Goal: Information Seeking & Learning: Learn about a topic

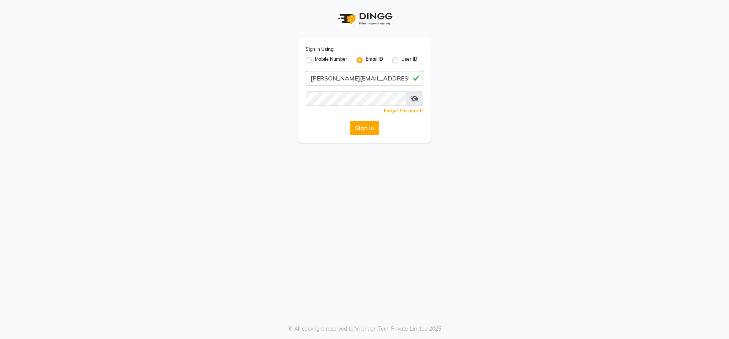
type input "[PERSON_NAME][EMAIL_ADDRESS][DOMAIN_NAME]"
click at [350, 121] on button "Sign In" at bounding box center [364, 128] width 29 height 14
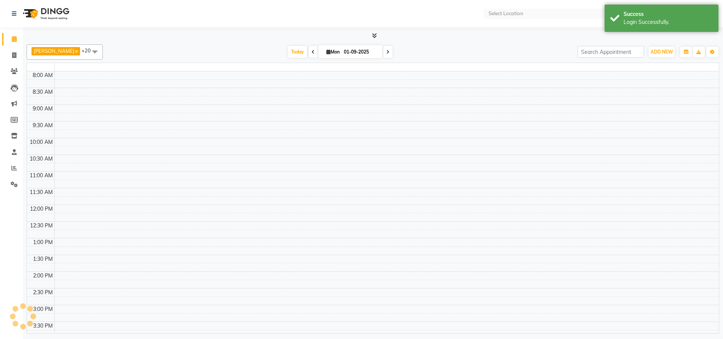
select select "en"
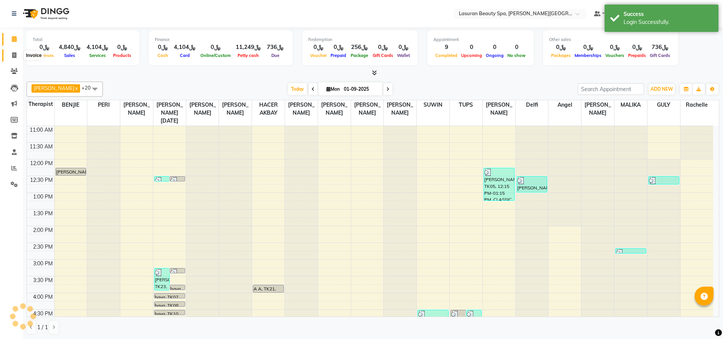
click at [13, 56] on icon at bounding box center [14, 55] width 4 height 6
select select "service"
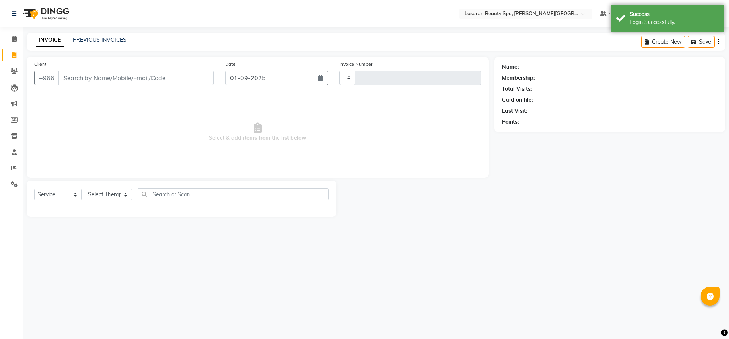
type input "1371"
select select "6941"
click at [19, 74] on span at bounding box center [14, 71] width 13 height 9
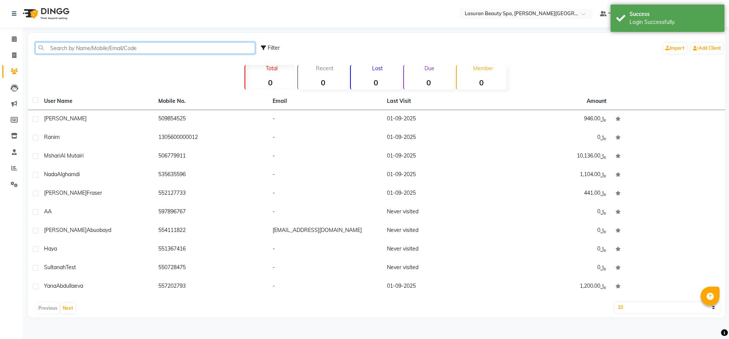
click at [120, 48] on input "text" at bounding box center [145, 48] width 220 height 12
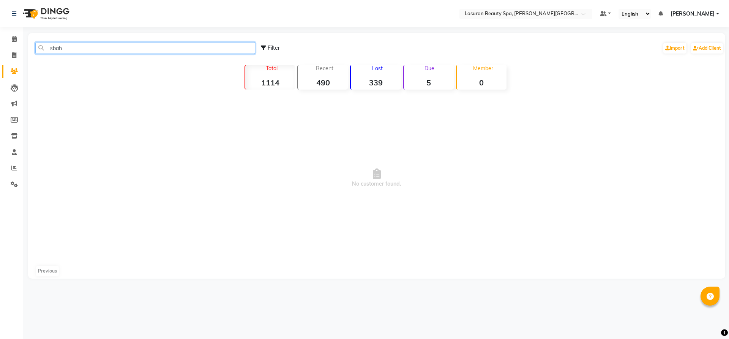
click at [129, 50] on input "sbah" at bounding box center [145, 48] width 220 height 12
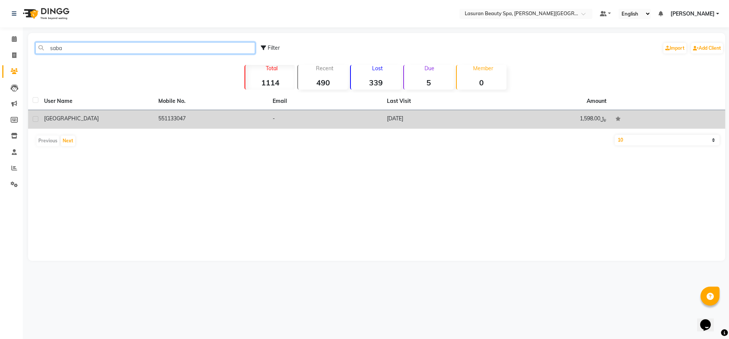
type input "saba"
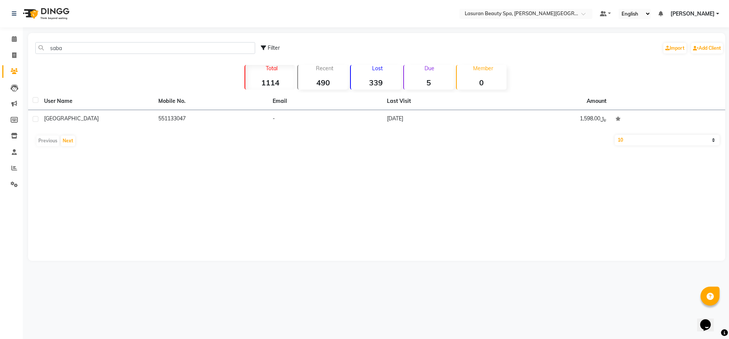
click at [189, 126] on td "551133047" at bounding box center [211, 119] width 114 height 19
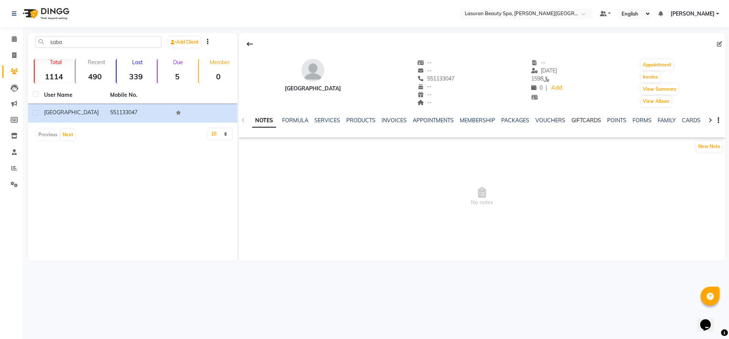
click at [590, 121] on link "GIFTCARDS" at bounding box center [586, 120] width 30 height 7
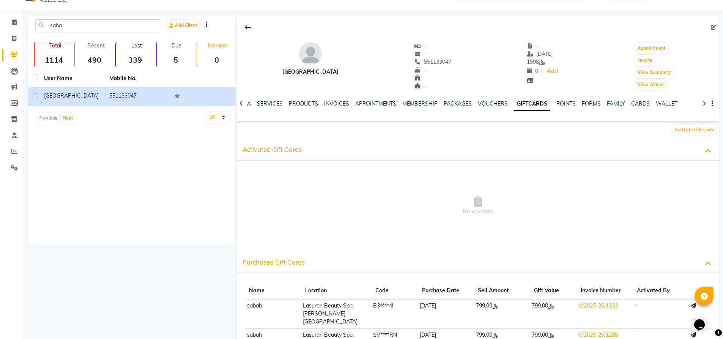
scroll to position [45, 0]
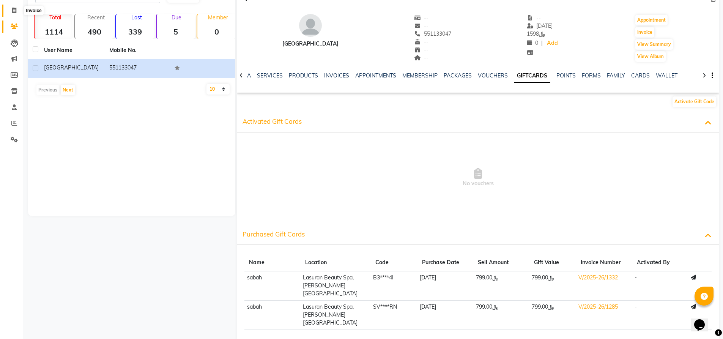
click at [13, 9] on icon at bounding box center [14, 11] width 4 height 6
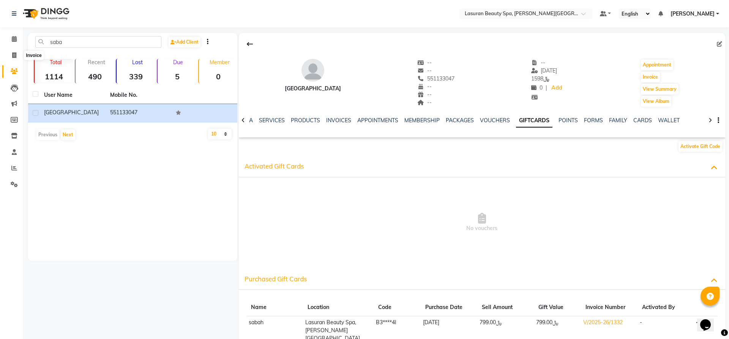
select select "6941"
select select "service"
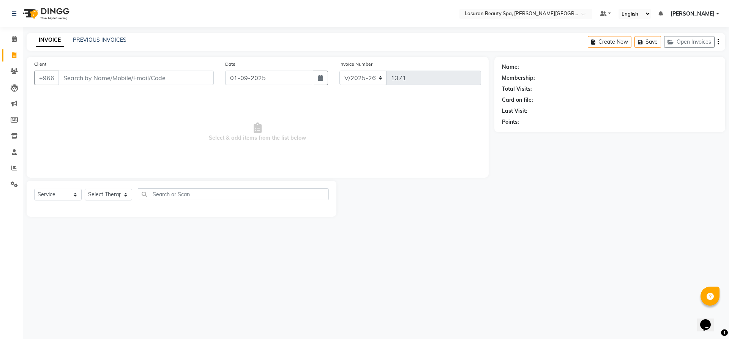
click at [118, 77] on input "Client" at bounding box center [135, 78] width 155 height 14
drag, startPoint x: 118, startPoint y: 77, endPoint x: 109, endPoint y: 71, distance: 10.9
click at [109, 71] on input "Client" at bounding box center [135, 78] width 155 height 14
click at [90, 39] on link "PREVIOUS INVOICES" at bounding box center [100, 39] width 54 height 7
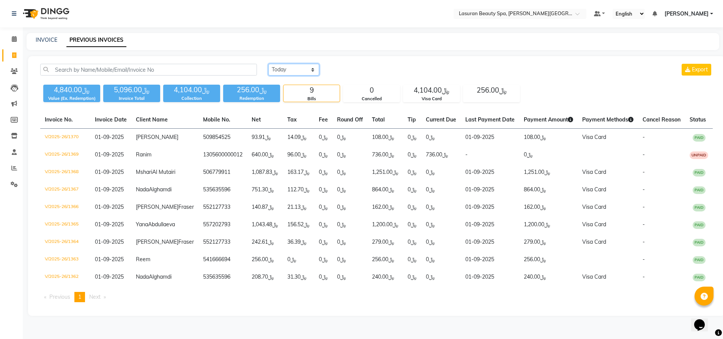
click at [292, 68] on select "[DATE] [DATE] Custom Range" at bounding box center [293, 70] width 51 height 12
click at [268, 64] on select "[DATE] [DATE] Custom Range" at bounding box center [293, 70] width 51 height 12
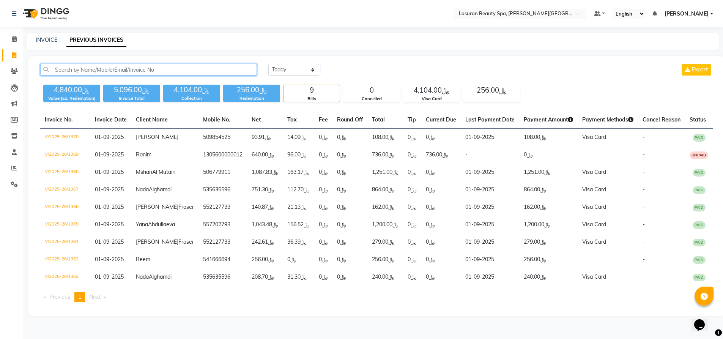
click at [231, 67] on input "text" at bounding box center [148, 70] width 217 height 12
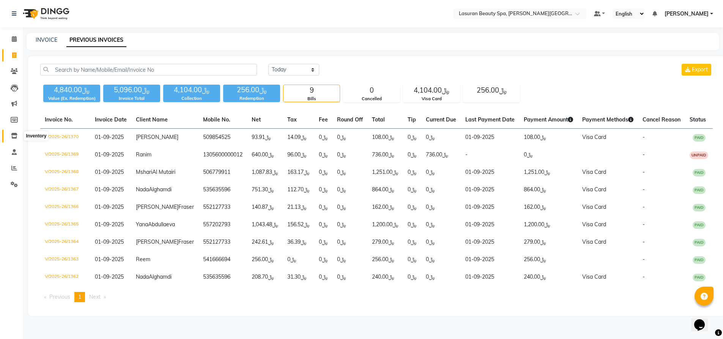
click at [15, 137] on icon at bounding box center [14, 136] width 6 height 6
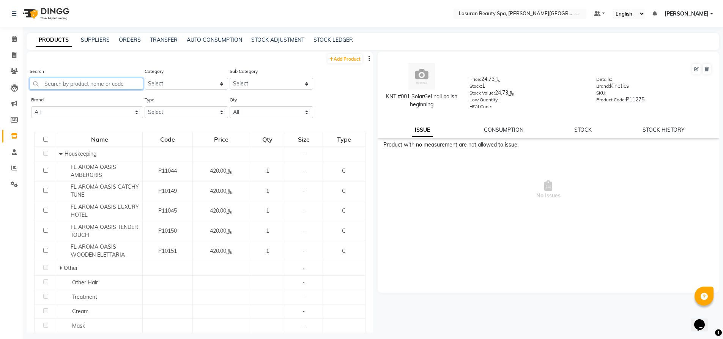
click at [87, 82] on input "text" at bounding box center [86, 84] width 113 height 12
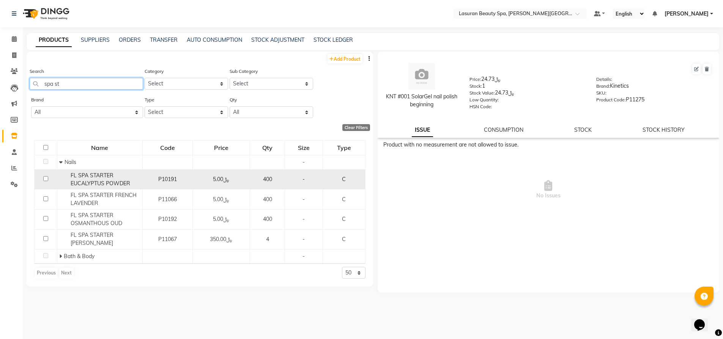
type input "spa st"
click at [90, 175] on span "FL SPA STARTER EUCALYPTUS POWDER" at bounding box center [101, 179] width 60 height 15
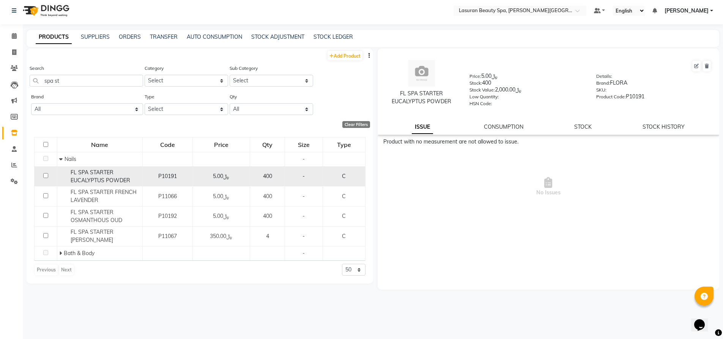
scroll to position [5, 0]
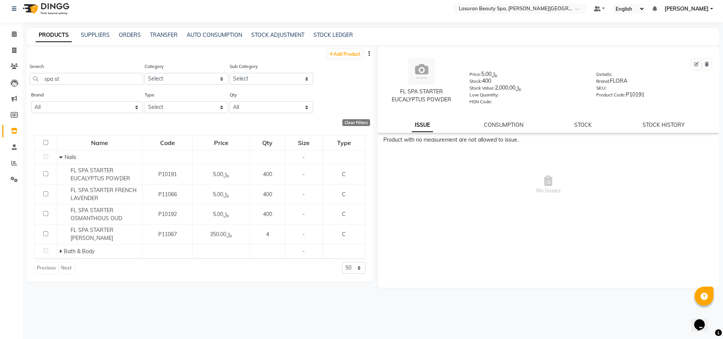
click at [217, 38] on div "AUTO CONSUMPTION" at bounding box center [214, 35] width 55 height 8
click at [217, 34] on link "AUTO CONSUMPTION" at bounding box center [214, 34] width 55 height 7
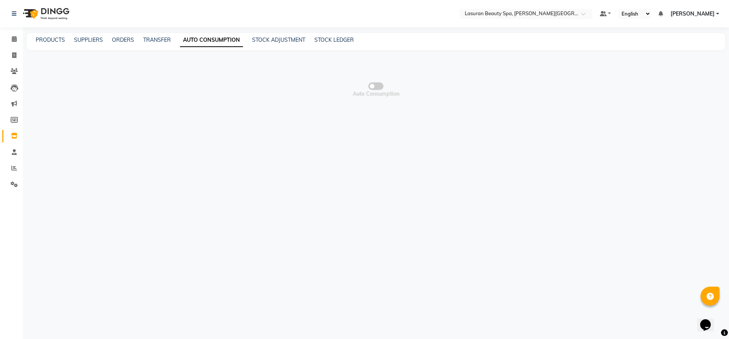
click at [371, 87] on span at bounding box center [375, 86] width 15 height 8
click at [376, 87] on input "checkbox" at bounding box center [376, 87] width 0 height 0
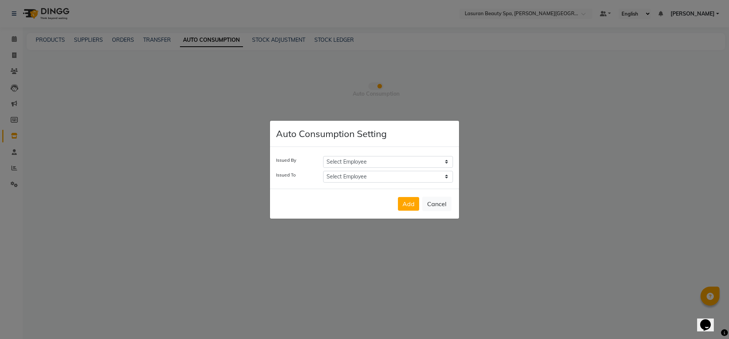
click at [378, 159] on select "Select Employee [PERSON_NAME] ALJOHARY [PERSON_NAME] Kouraichy [PERSON_NAME] [P…" at bounding box center [388, 162] width 130 height 12
select select "86420"
click at [323, 156] on select "Select Employee [PERSON_NAME] ALJOHARY [PERSON_NAME] Kouraichy [PERSON_NAME] [P…" at bounding box center [388, 162] width 130 height 12
click at [358, 168] on div "Issued By Select Employee [PERSON_NAME] ALJOHARY [PERSON_NAME] Kouraichy [PERSO…" at bounding box center [364, 168] width 189 height 42
click at [359, 176] on select "Select Employee [PERSON_NAME] ALJOHARY [PERSON_NAME] Kouraichy [PERSON_NAME] [P…" at bounding box center [388, 177] width 130 height 12
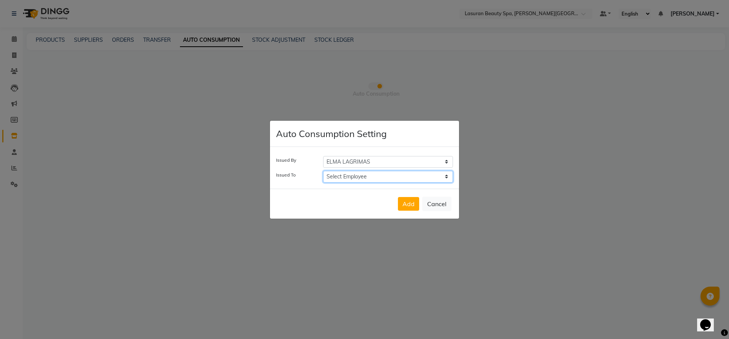
select select "86420"
click at [323, 171] on select "Select Employee [PERSON_NAME] ALJOHARY [PERSON_NAME] Kouraichy [PERSON_NAME] [P…" at bounding box center [388, 177] width 130 height 12
click at [408, 197] on div "Add Cancel" at bounding box center [364, 204] width 189 height 30
click at [410, 201] on button "Add" at bounding box center [408, 204] width 21 height 14
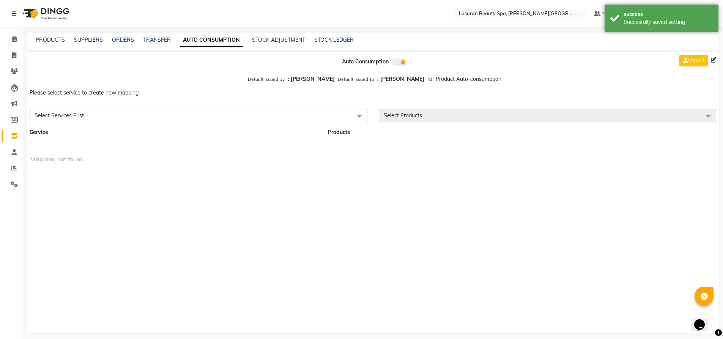
click at [179, 118] on span "Select Services First" at bounding box center [199, 115] width 338 height 13
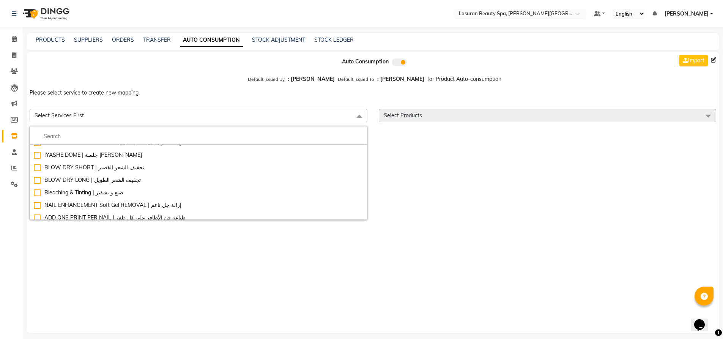
scroll to position [987, 0]
drag, startPoint x: 121, startPoint y: 124, endPoint x: 120, endPoint y: 134, distance: 9.2
click at [120, 125] on div "Select Services First HAIR COLOR TONER SHORT | تونر للشعر القصير MAKE UP BRIDAL…" at bounding box center [373, 115] width 704 height 19
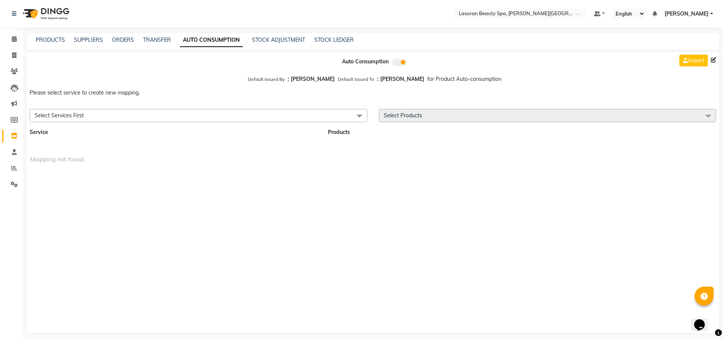
click at [119, 134] on div "Service" at bounding box center [169, 132] width 291 height 8
drag, startPoint x: 105, startPoint y: 114, endPoint x: 102, endPoint y: 123, distance: 9.0
click at [104, 114] on span "Select Services First" at bounding box center [199, 115] width 338 height 13
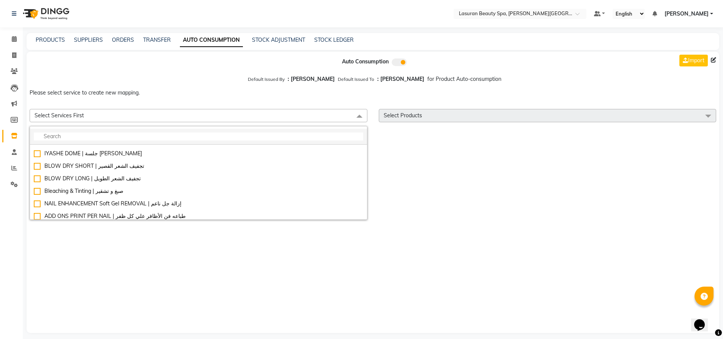
click at [100, 138] on input "multiselect-search" at bounding box center [198, 136] width 329 height 8
type input "ة"
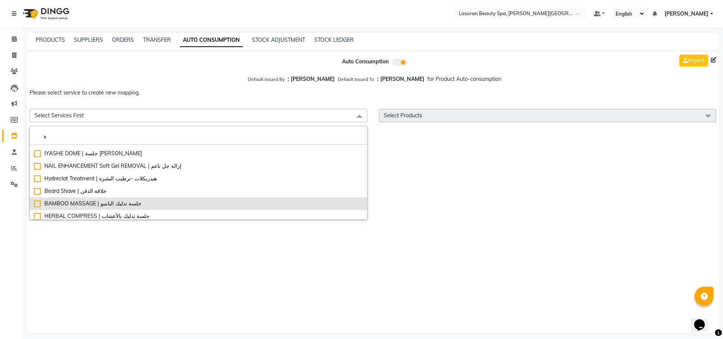
type input "ة"
click at [145, 202] on div "BAMBOO MASSAGE | جلسة تدليك البامبو" at bounding box center [198, 204] width 329 height 8
checkbox input "true"
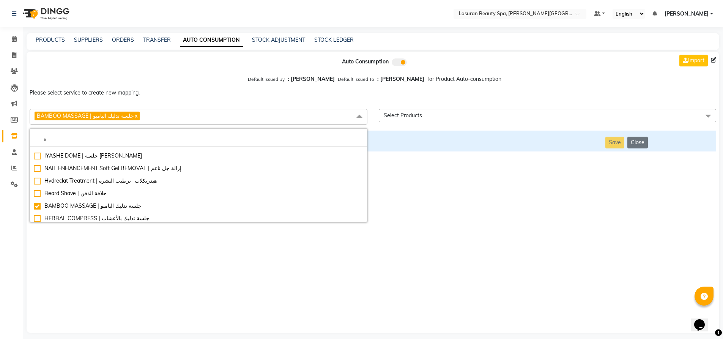
click at [401, 112] on span "Select Products" at bounding box center [548, 115] width 338 height 13
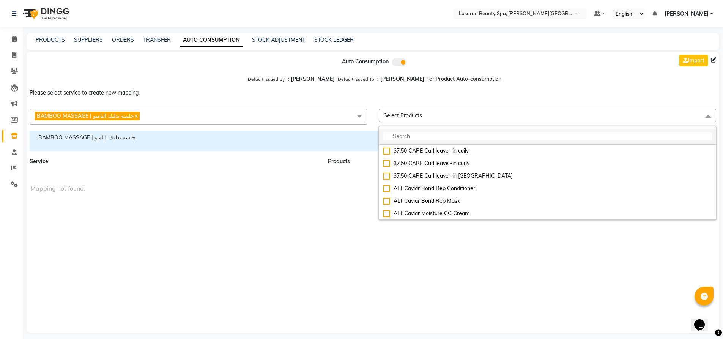
click at [414, 135] on input "multiselect-search" at bounding box center [547, 136] width 329 height 8
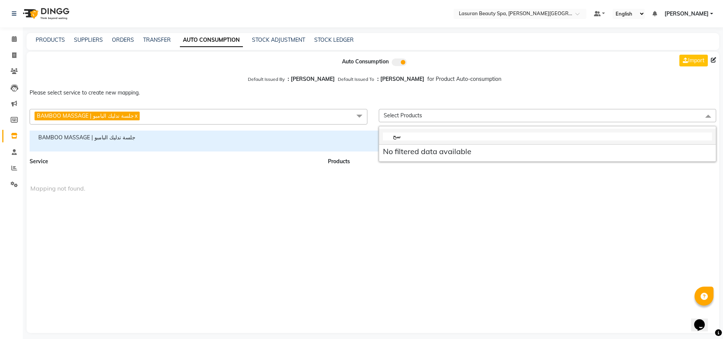
type input "س"
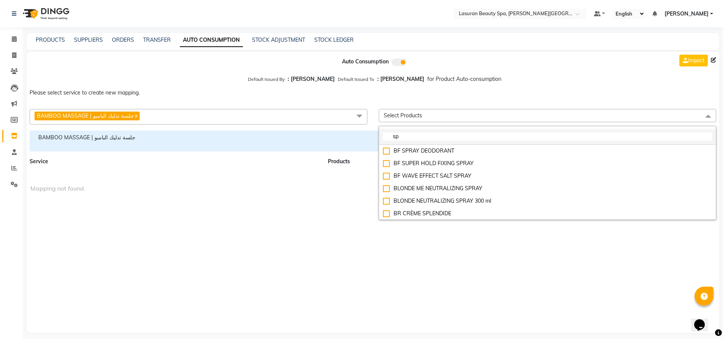
type input "s"
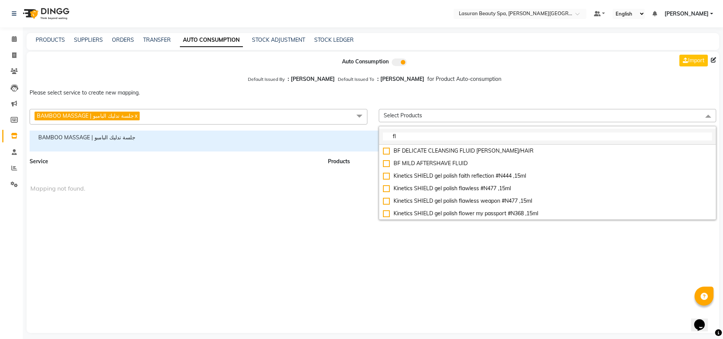
type input "f"
type input "F"
type input "f"
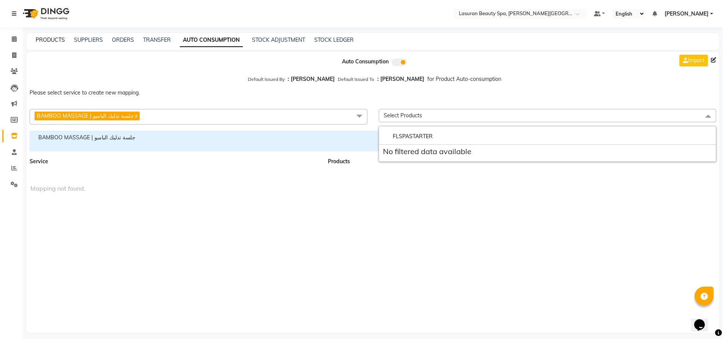
type input "FLSPASTARTER"
click at [57, 40] on link "PRODUCTS" at bounding box center [50, 39] width 29 height 7
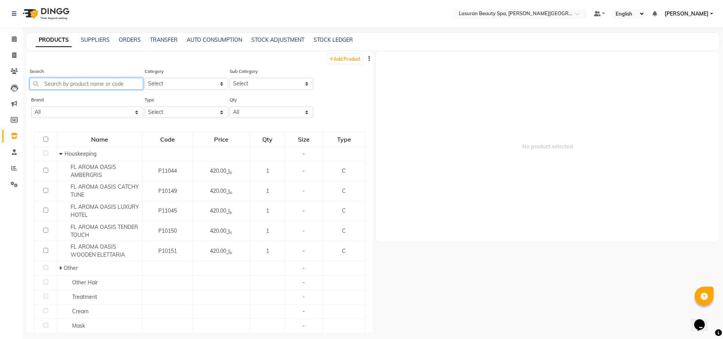
click at [109, 86] on input "text" at bounding box center [86, 84] width 113 height 12
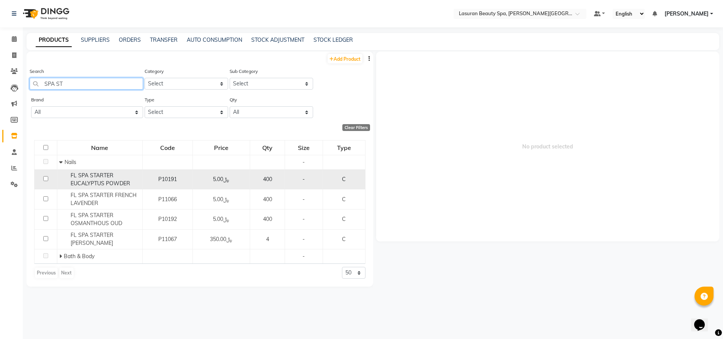
type input "SPA ST"
click at [89, 179] on div "FL SPA STARTER EUCALYPTUS POWDER" at bounding box center [99, 180] width 81 height 16
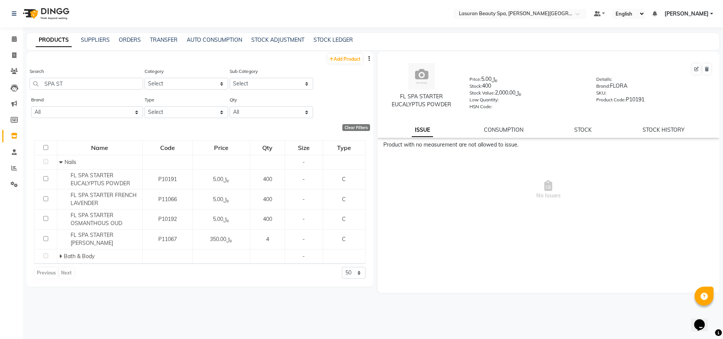
click at [427, 99] on div "FL SPA STARTER EUCALYPTUS POWDER" at bounding box center [421, 101] width 73 height 16
copy div "FL SPA STARTER EUCALYPTUS POWDER"
click at [227, 38] on link "AUTO CONSUMPTION" at bounding box center [214, 39] width 55 height 7
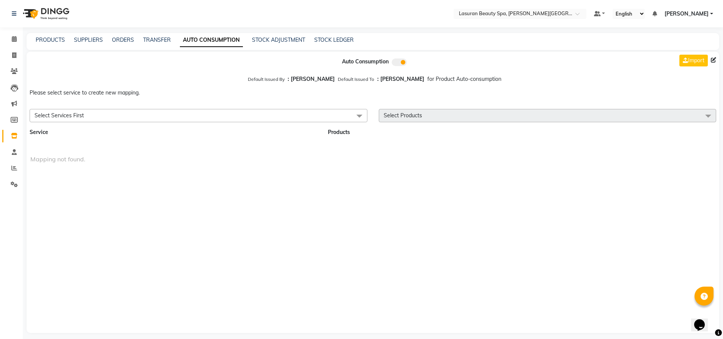
click at [131, 119] on span "Select Services First" at bounding box center [199, 115] width 338 height 13
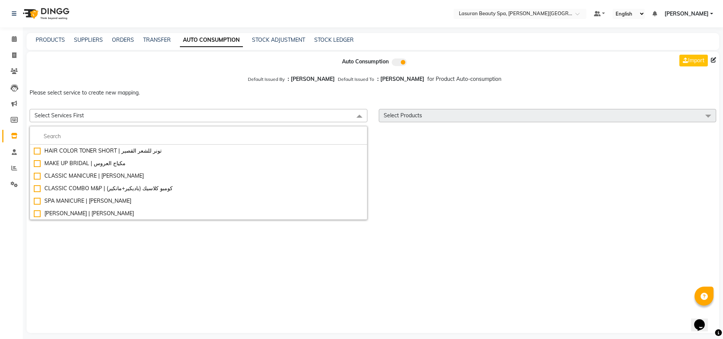
click at [133, 112] on span "Select Services First" at bounding box center [199, 115] width 338 height 13
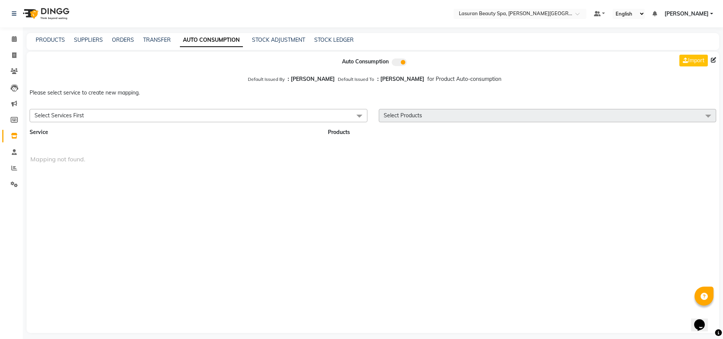
click at [133, 112] on span "Select Services First" at bounding box center [199, 115] width 338 height 13
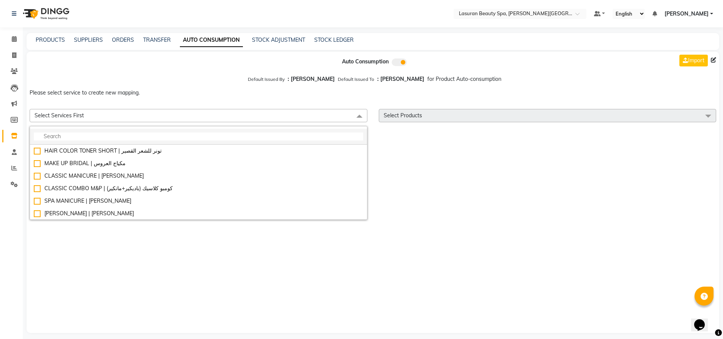
click at [116, 139] on input "multiselect-search" at bounding box center [198, 136] width 329 height 8
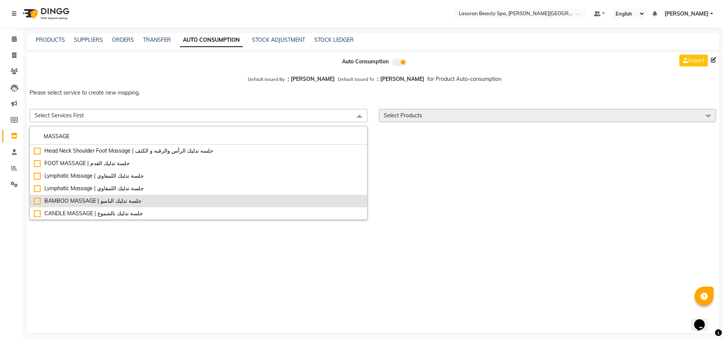
type input "MASSAGE"
click at [98, 195] on li "BAMBOO MASSAGE | جلسة تدليك البامبو" at bounding box center [198, 201] width 337 height 13
checkbox input "true"
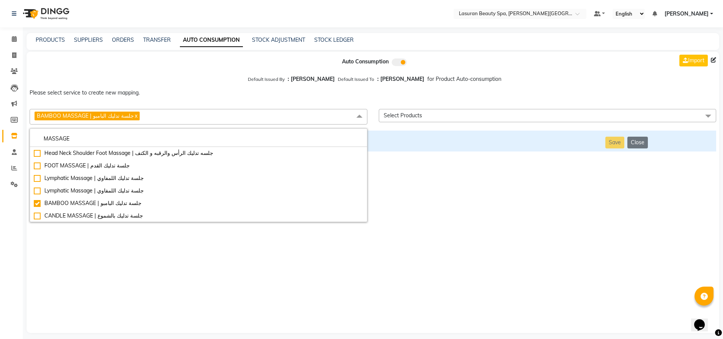
click at [423, 115] on span "Select Products" at bounding box center [548, 115] width 338 height 13
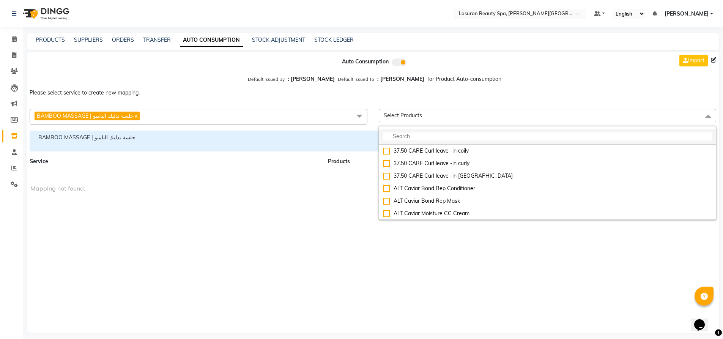
click at [427, 133] on input "multiselect-search" at bounding box center [547, 136] width 329 height 8
paste input "FL SPA STARTER EUCALYPTUS POWDER"
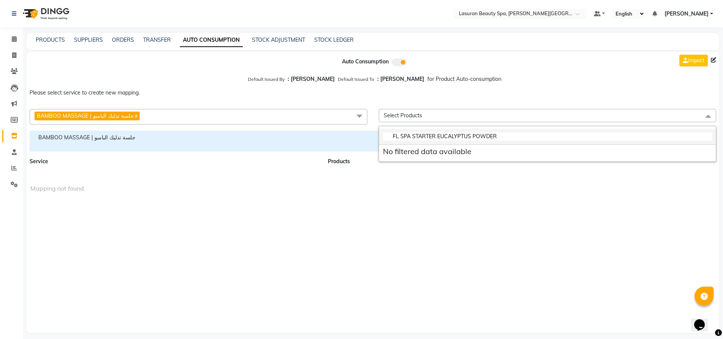
click at [518, 138] on input "FL SPA STARTER EUCALYPTUS POWDER" at bounding box center [547, 136] width 329 height 8
type input "FL SPA STARTER EUCALYPTUS POWDER"
click at [494, 155] on h5 "No filtered data available" at bounding box center [547, 151] width 329 height 9
click at [477, 153] on h5 "No filtered data available" at bounding box center [547, 151] width 329 height 9
click at [512, 137] on input "FL SPA STARTER EUCALYPTUS POWDER" at bounding box center [547, 136] width 329 height 8
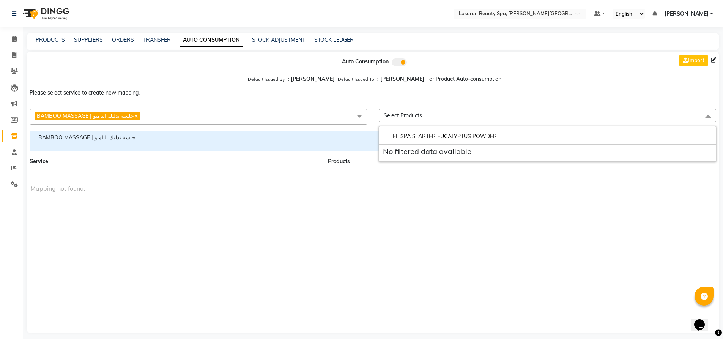
click at [405, 119] on span "Select Products" at bounding box center [548, 115] width 338 height 13
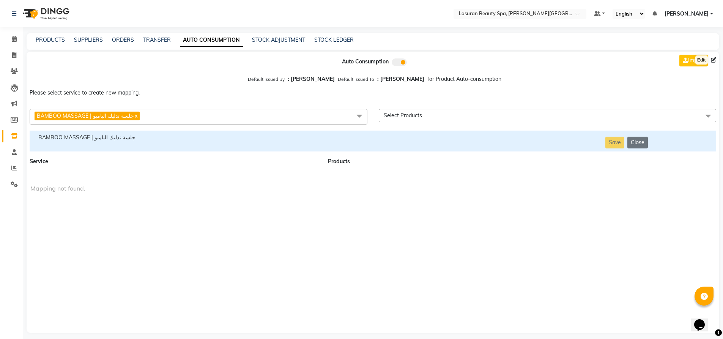
click at [713, 60] on icon at bounding box center [713, 59] width 5 height 5
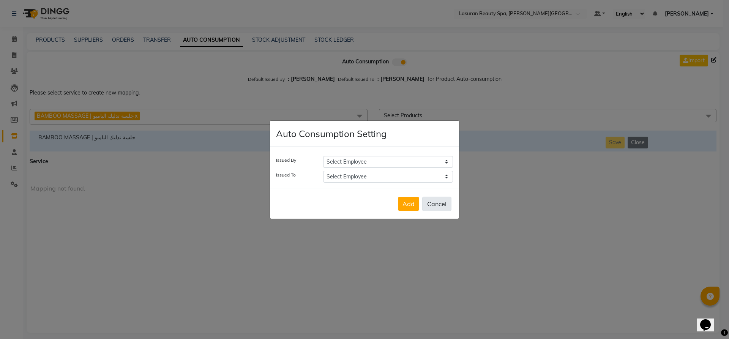
click at [443, 207] on button "Cancel" at bounding box center [436, 204] width 29 height 14
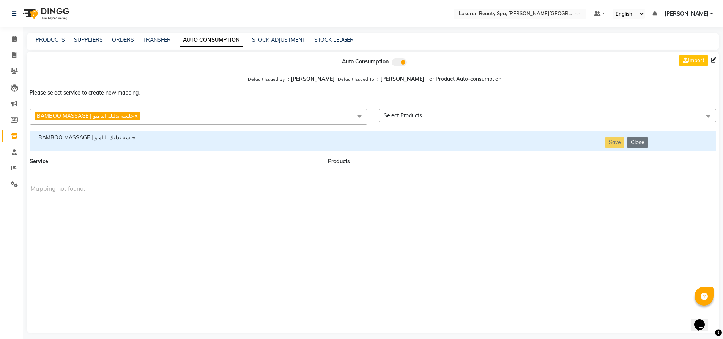
click at [452, 114] on span "Select Products" at bounding box center [548, 115] width 338 height 13
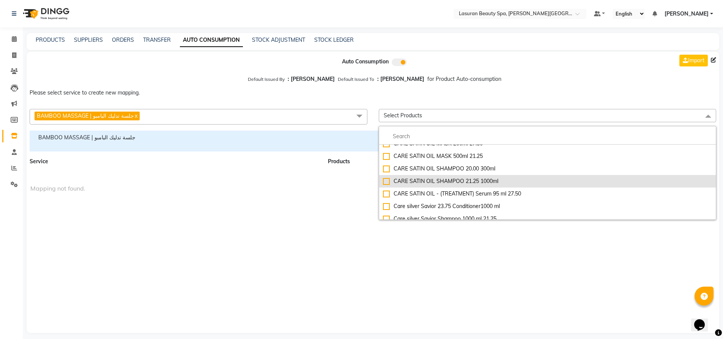
scroll to position [1556, 0]
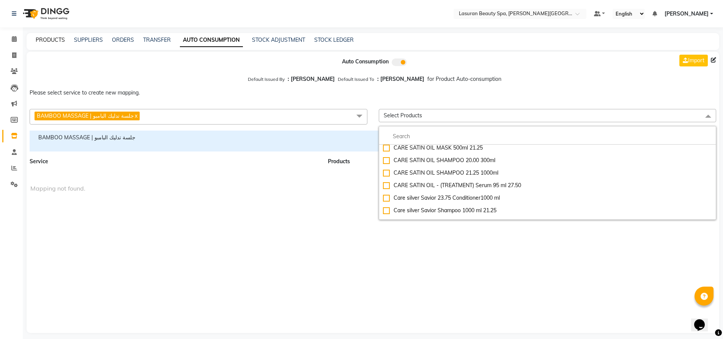
click at [59, 36] on link "PRODUCTS" at bounding box center [50, 39] width 29 height 7
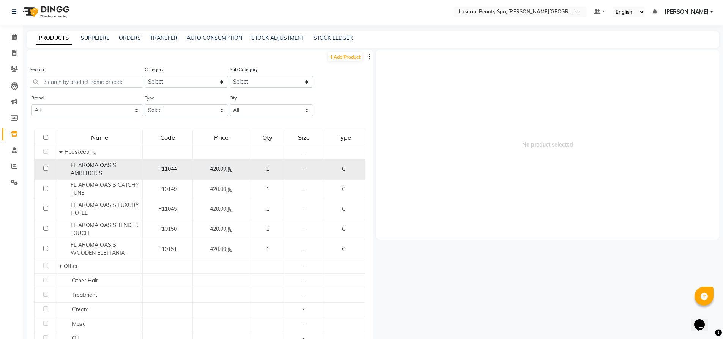
scroll to position [5, 0]
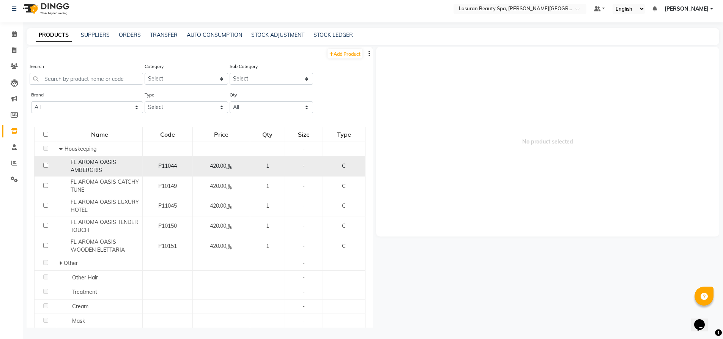
click at [78, 168] on span "FL AROMA OASIS AMBERGRIS" at bounding box center [94, 166] width 46 height 15
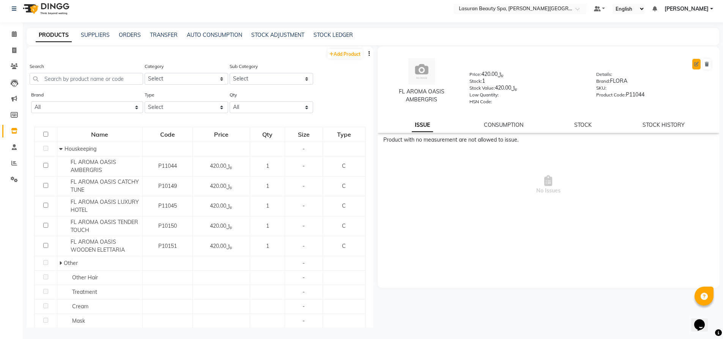
click at [696, 62] on icon at bounding box center [696, 64] width 5 height 5
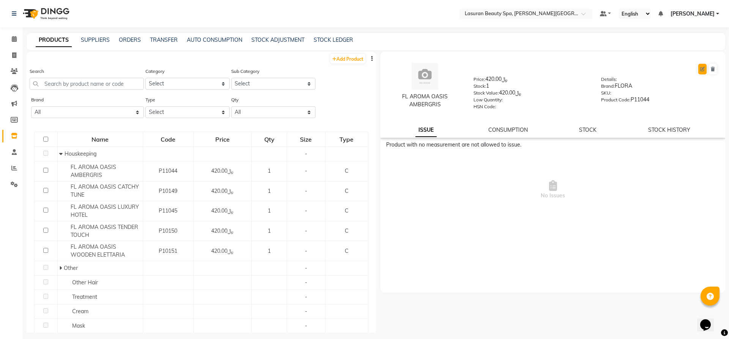
select select "C"
select select "1159102000"
select select "true"
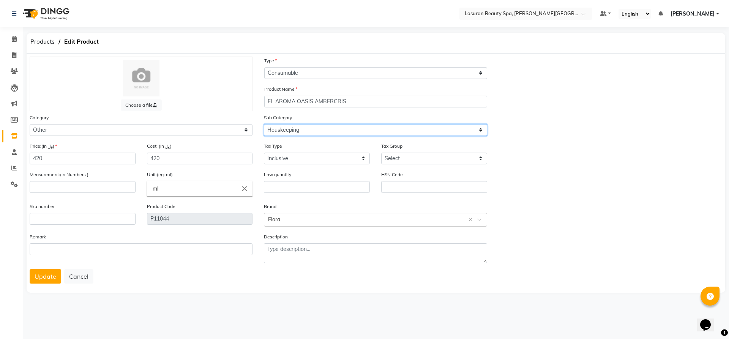
click at [311, 127] on select "Select Houskeeping Other" at bounding box center [375, 130] width 223 height 12
click at [324, 126] on select "Select Houskeeping Other" at bounding box center [375, 130] width 223 height 12
click at [349, 131] on select "Select Houskeeping Other" at bounding box center [375, 130] width 223 height 12
select select "1159102099"
click at [264, 124] on select "Select Houskeeping Other" at bounding box center [375, 130] width 223 height 12
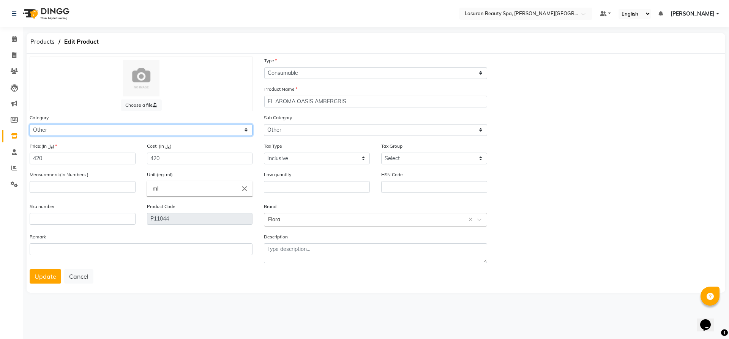
click at [123, 129] on select "Select Hair Skin Makeup Personal Care Massage Appliances Other GIFT" at bounding box center [141, 130] width 223 height 12
select select "1159102400"
click at [30, 124] on select "Select Hair Skin Makeup Personal Care Massage Appliances Other GIFT" at bounding box center [141, 130] width 223 height 12
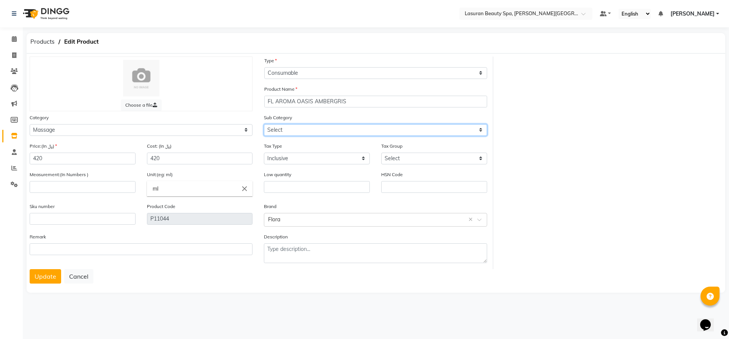
click at [315, 128] on select "Select Candles massage oil Essential Oil Massage Lotion Others massagelotion" at bounding box center [375, 130] width 223 height 12
select select "11591024007"
click at [264, 124] on select "Select Candles massage oil Essential Oil Massage Lotion Others massagelotion" at bounding box center [375, 130] width 223 height 12
click at [326, 131] on select "Select Candles massage oil Essential Oil Massage Lotion Others massagelotion" at bounding box center [375, 130] width 223 height 12
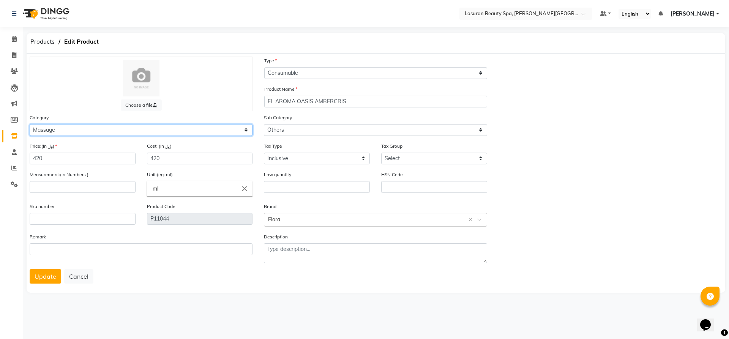
click at [189, 132] on select "Select Hair Skin Makeup Personal Care Massage Appliances Other GIFT" at bounding box center [141, 130] width 223 height 12
select select "1159102000"
click at [30, 124] on select "Select Hair Skin Makeup Personal Care Massage Appliances Other GIFT" at bounding box center [141, 130] width 223 height 12
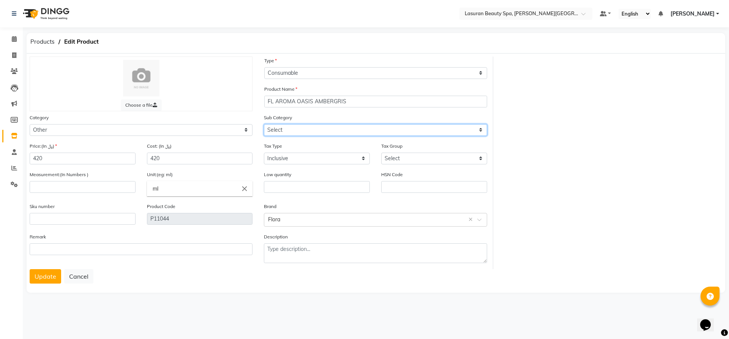
click at [282, 135] on select "Select Houskeeping Other" at bounding box center [375, 130] width 223 height 12
select select "1159102099"
click at [264, 124] on select "Select Houskeeping Other" at bounding box center [375, 130] width 223 height 12
click at [13, 55] on icon at bounding box center [14, 55] width 4 height 6
select select "service"
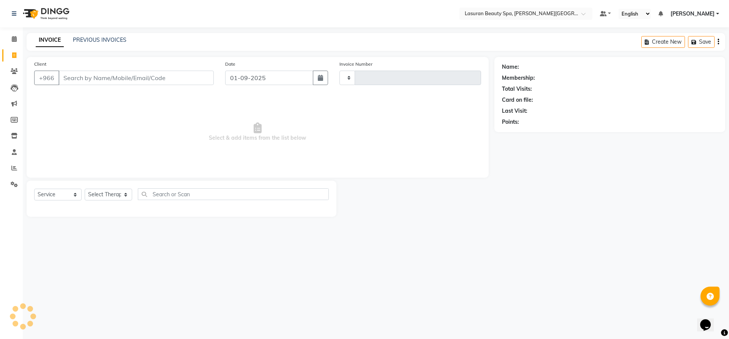
type input "1371"
select select "6941"
click at [161, 79] on input "Client" at bounding box center [135, 78] width 155 height 14
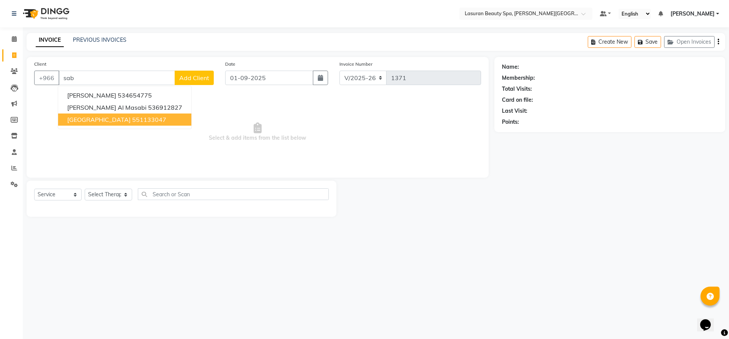
click at [126, 121] on button "Sabah 551133047" at bounding box center [124, 119] width 133 height 12
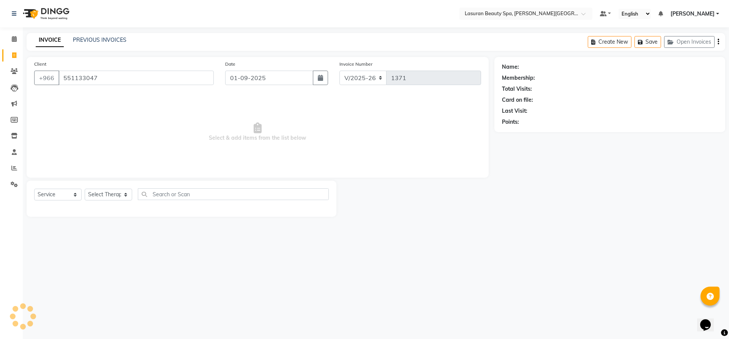
type input "551133047"
click at [89, 38] on link "PREVIOUS INVOICES" at bounding box center [100, 39] width 54 height 7
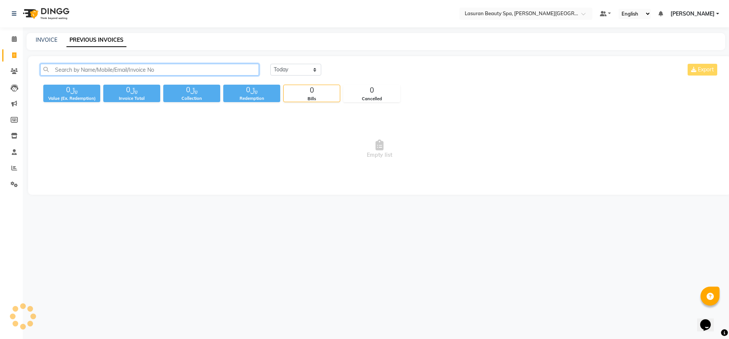
click at [178, 70] on input "text" at bounding box center [149, 70] width 219 height 12
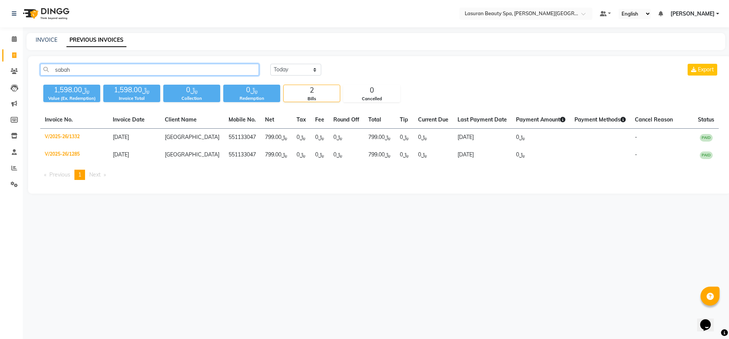
type input "sabah"
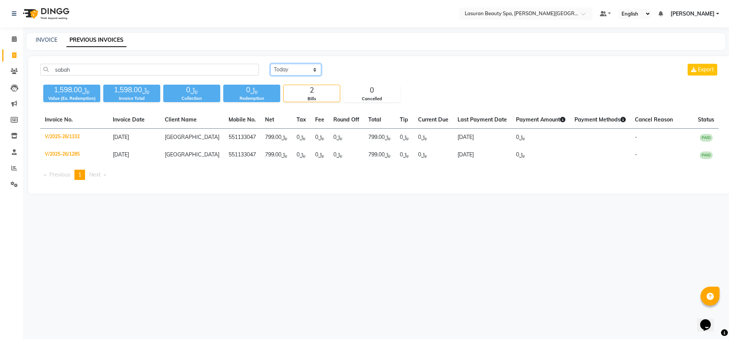
click at [279, 64] on select "[DATE] [DATE] Custom Range" at bounding box center [295, 70] width 51 height 12
select select "range"
click at [270, 64] on select "[DATE] [DATE] Custom Range" at bounding box center [295, 70] width 51 height 12
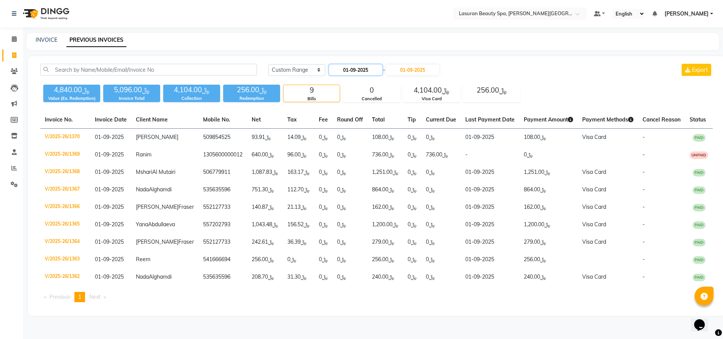
click at [342, 70] on input "01-09-2025" at bounding box center [355, 70] width 53 height 11
select select "9"
select select "2025"
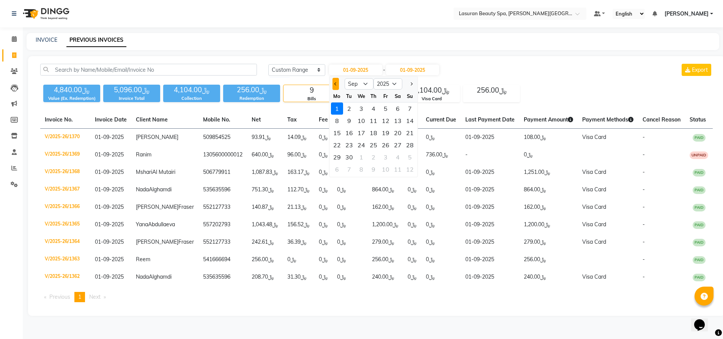
click at [337, 85] on button "Previous month" at bounding box center [335, 84] width 6 height 12
click at [337, 84] on button "Previous month" at bounding box center [335, 84] width 6 height 12
select select "5"
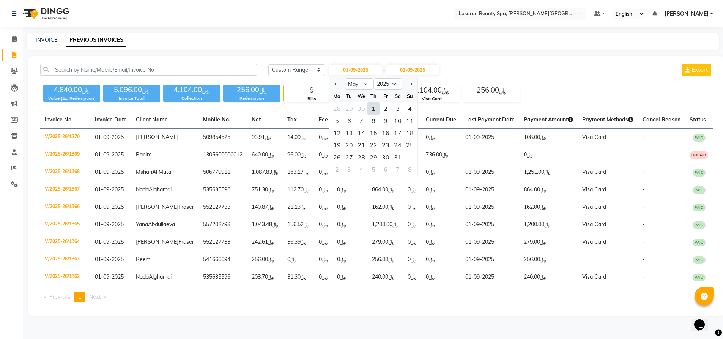
click at [369, 104] on div "1" at bounding box center [373, 108] width 12 height 12
type input "[DATE]"
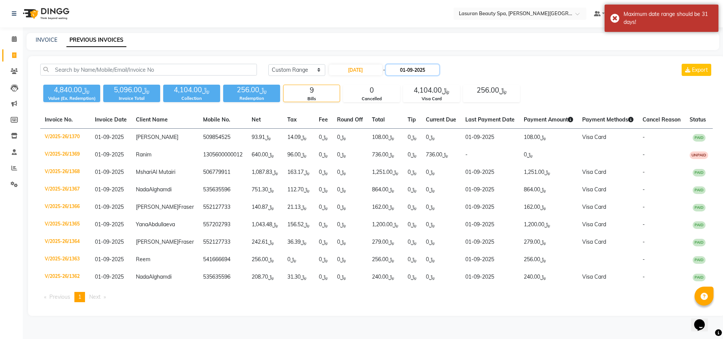
click at [417, 68] on input "01-09-2025" at bounding box center [412, 70] width 53 height 11
select select "9"
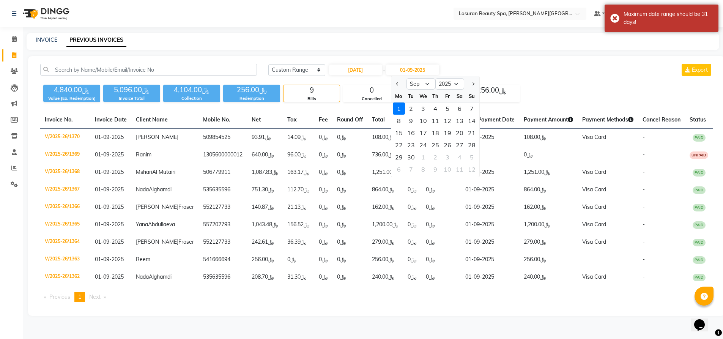
click at [401, 107] on div "1" at bounding box center [399, 108] width 12 height 12
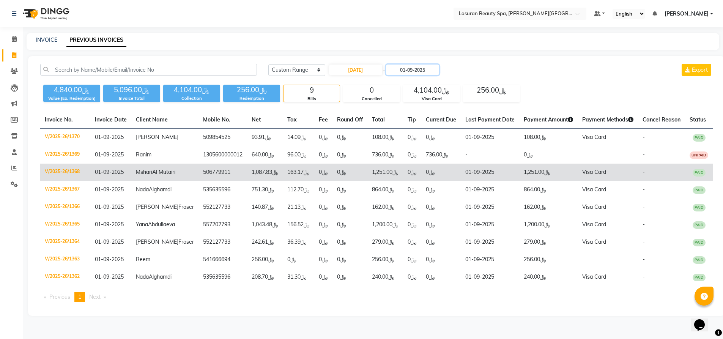
scroll to position [19, 0]
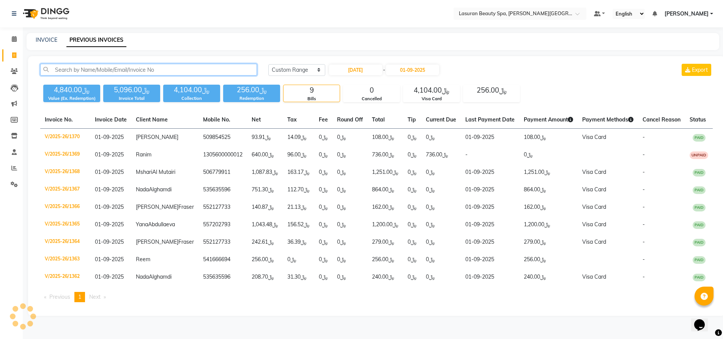
click at [188, 64] on input "text" at bounding box center [148, 70] width 217 height 12
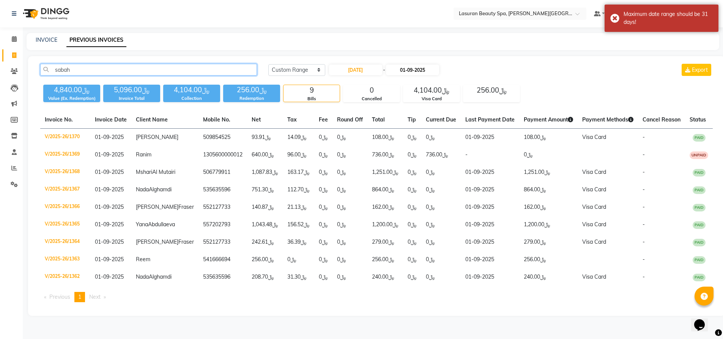
type input "sabah"
click at [408, 65] on input "01-09-2025" at bounding box center [412, 70] width 53 height 11
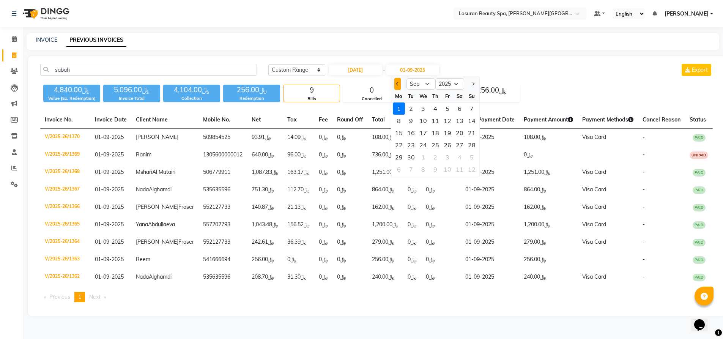
click at [397, 82] on span "Previous month" at bounding box center [397, 83] width 3 height 3
click at [396, 82] on span "Previous month" at bounding box center [397, 83] width 3 height 3
click at [470, 78] on button "Next month" at bounding box center [472, 84] width 6 height 12
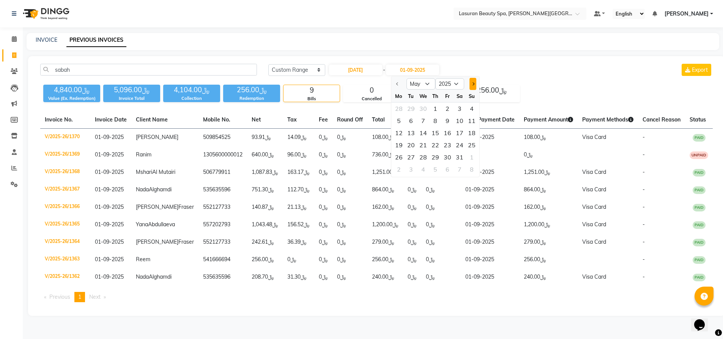
select select "6"
click at [393, 163] on div "30" at bounding box center [399, 169] width 12 height 12
type input "[DATE]"
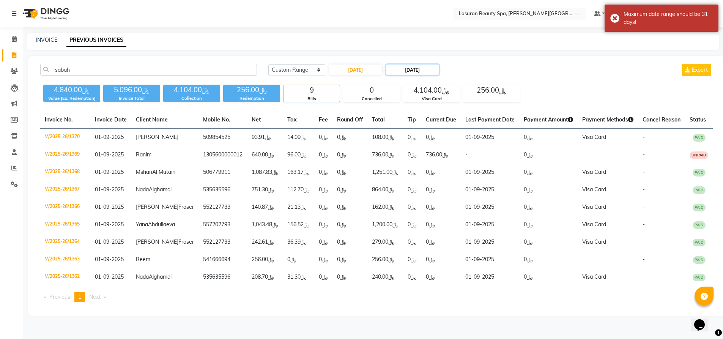
click at [406, 65] on input "[DATE]" at bounding box center [412, 70] width 53 height 11
select select "6"
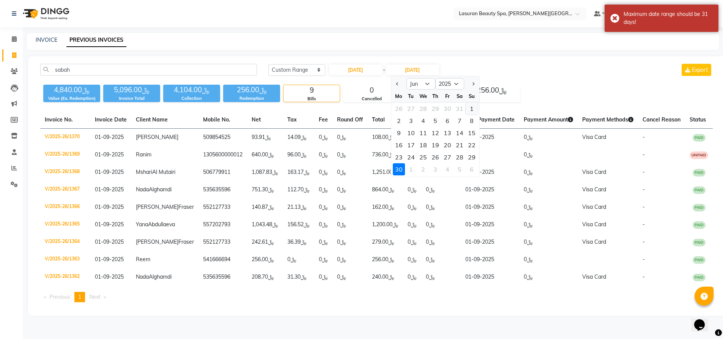
click at [469, 102] on div "1" at bounding box center [472, 108] width 12 height 12
type input "[DATE]"
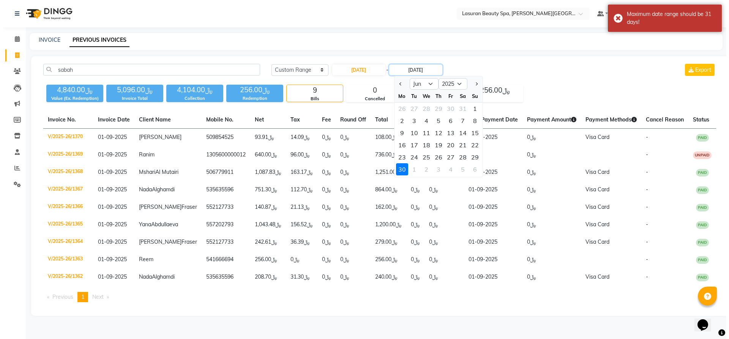
scroll to position [0, 0]
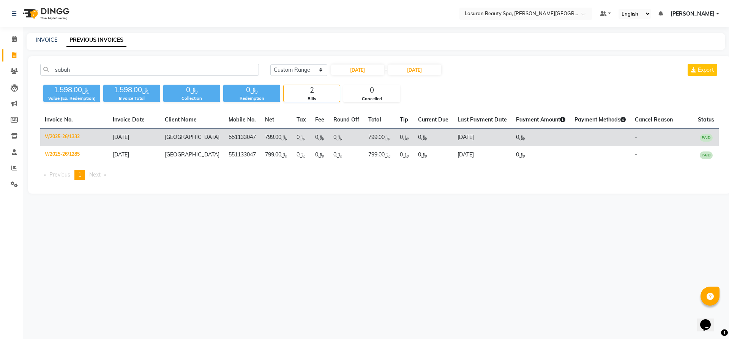
click at [260, 134] on td "﷼799.00" at bounding box center [275, 138] width 31 height 18
click at [241, 136] on td "551133047" at bounding box center [242, 138] width 36 height 18
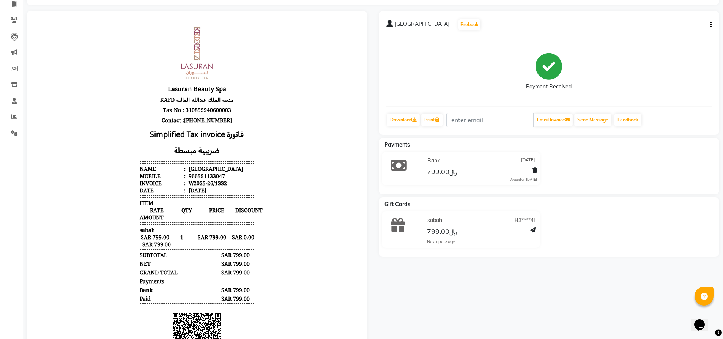
scroll to position [52, 0]
drag, startPoint x: 154, startPoint y: 95, endPoint x: 235, endPoint y: 63, distance: 86.9
click at [235, 63] on header "Lasuran Beauty Spa KAFD مدينة الملك عبدالله المالية Tax No : 310855940600003 Co…" at bounding box center [197, 108] width 115 height 169
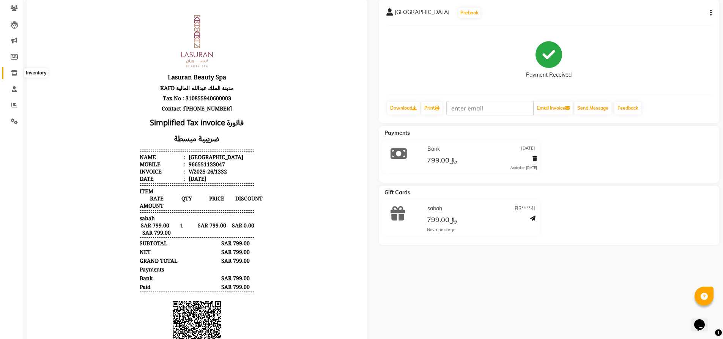
scroll to position [0, 0]
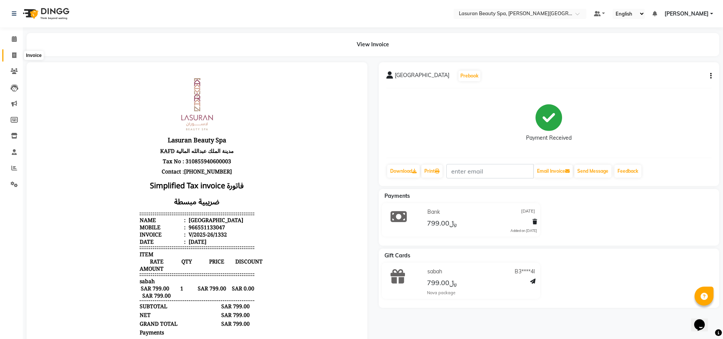
click at [14, 58] on icon at bounding box center [14, 55] width 4 height 6
select select "service"
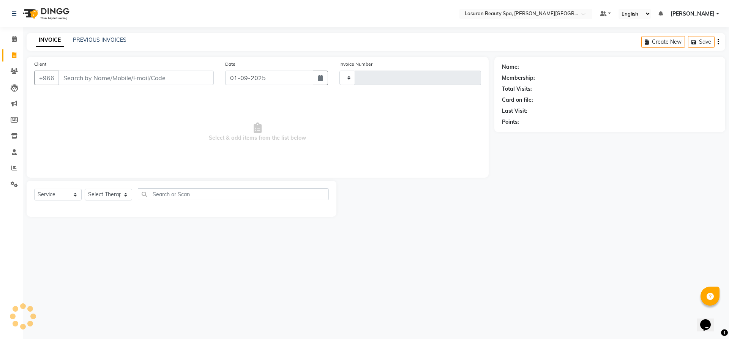
type input "1371"
select select "6941"
click at [111, 76] on input "Client" at bounding box center [135, 78] width 155 height 14
click at [488, 216] on div at bounding box center [415, 199] width 158 height 36
click at [14, 71] on icon at bounding box center [14, 71] width 7 height 6
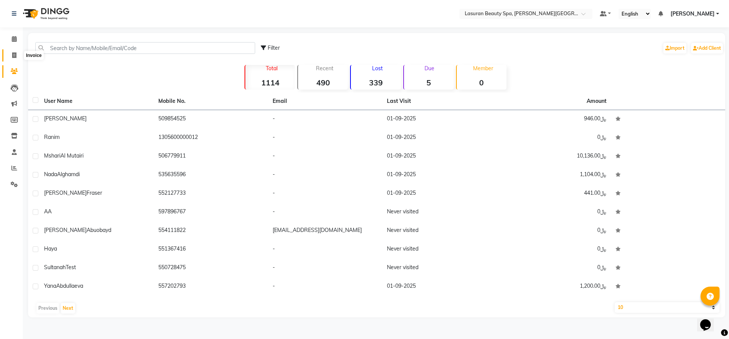
click at [17, 53] on span at bounding box center [14, 55] width 13 height 9
select select "6941"
select select "service"
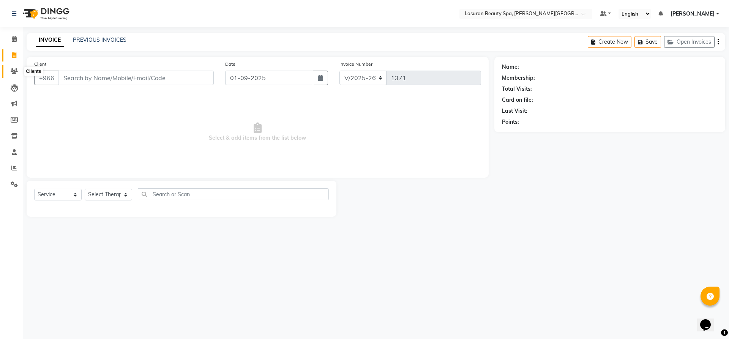
click at [16, 73] on icon at bounding box center [14, 71] width 7 height 6
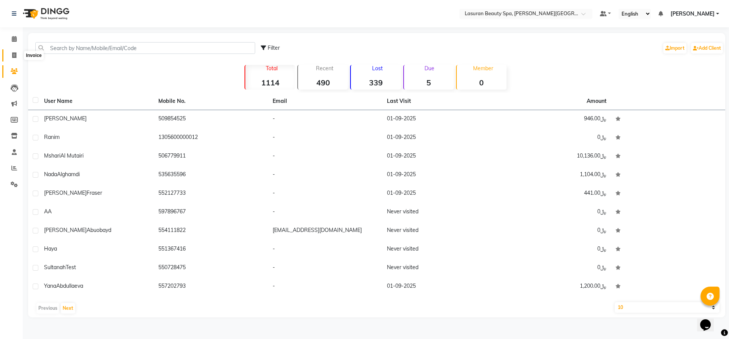
click at [16, 53] on icon at bounding box center [14, 55] width 4 height 6
select select "service"
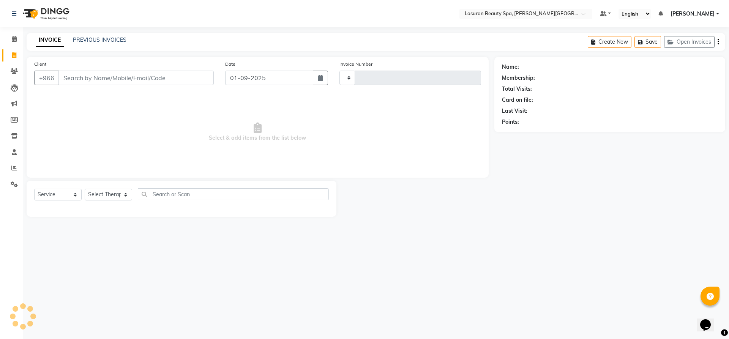
type input "1371"
select select "6941"
click at [106, 79] on input "Client" at bounding box center [135, 78] width 155 height 14
click at [111, 38] on link "PREVIOUS INVOICES" at bounding box center [100, 39] width 54 height 7
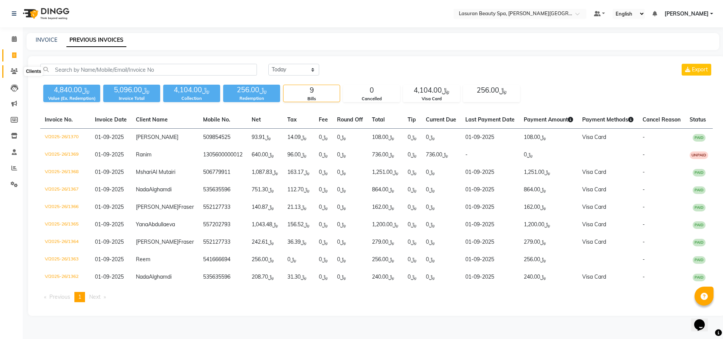
click at [17, 72] on icon at bounding box center [14, 71] width 7 height 6
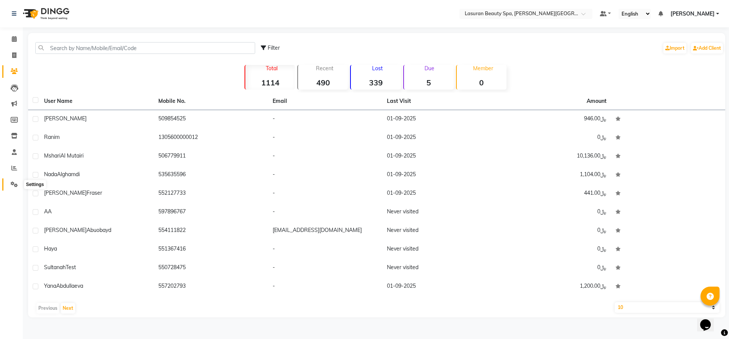
click at [16, 182] on icon at bounding box center [14, 184] width 7 height 6
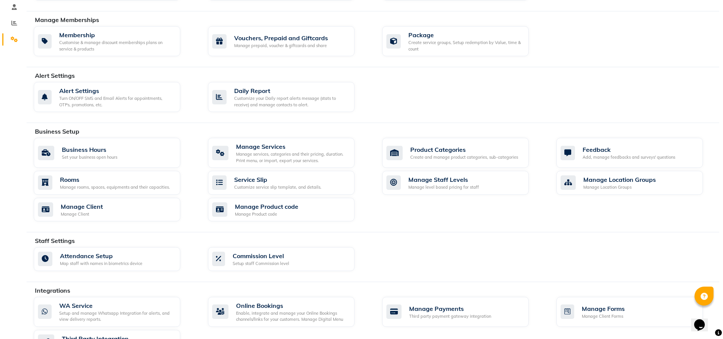
scroll to position [74, 0]
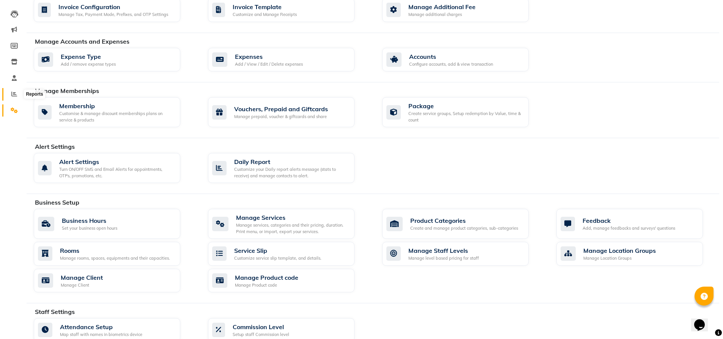
click at [16, 96] on icon at bounding box center [14, 94] width 6 height 6
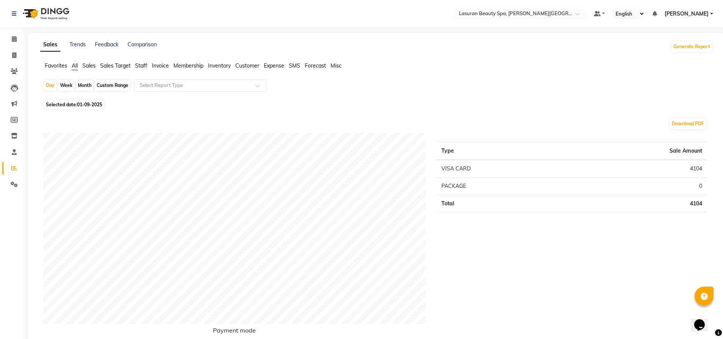
click at [93, 66] on span "Sales" at bounding box center [88, 65] width 13 height 7
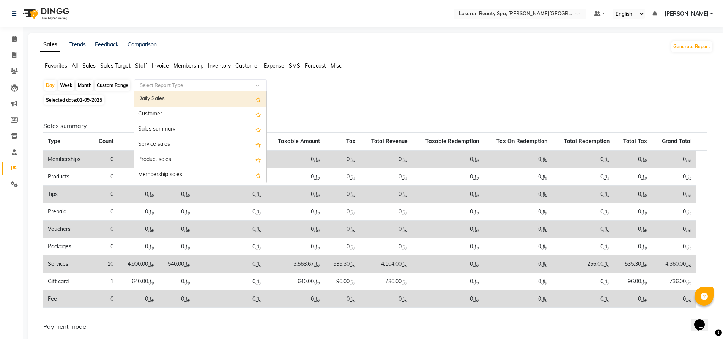
click at [154, 85] on input "text" at bounding box center [192, 86] width 109 height 8
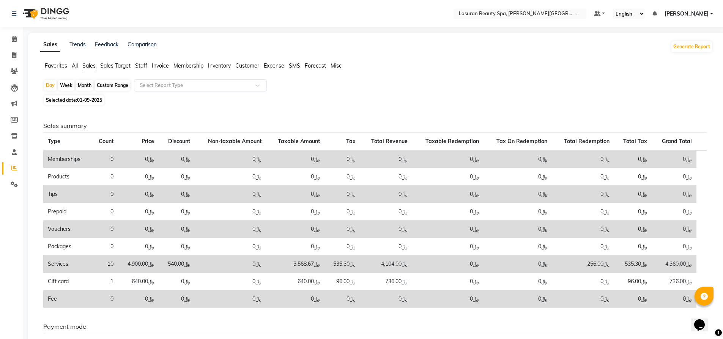
click at [92, 65] on span "Sales" at bounding box center [88, 65] width 13 height 7
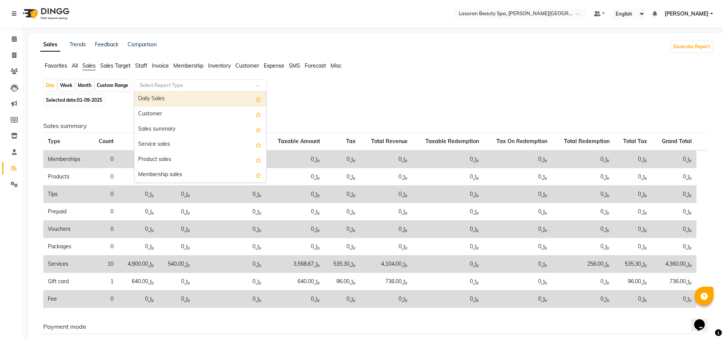
click at [189, 86] on input "text" at bounding box center [192, 86] width 109 height 8
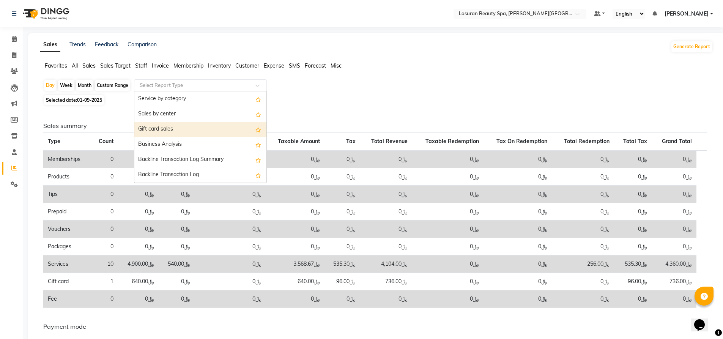
click at [195, 131] on div "Gift card sales" at bounding box center [200, 129] width 132 height 15
select select "filtered_report"
select select "csv"
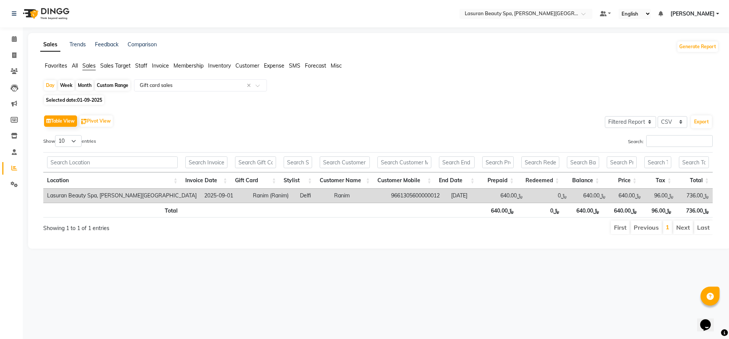
click at [109, 86] on div "Custom Range" at bounding box center [112, 85] width 35 height 11
select select "9"
select select "2025"
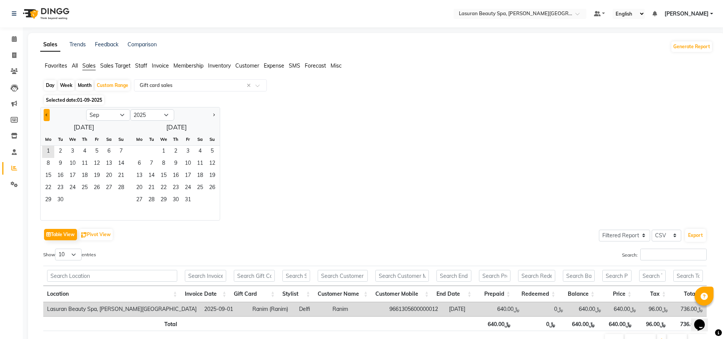
click at [48, 114] on button "Previous month" at bounding box center [47, 115] width 6 height 12
click at [63, 150] on span "1" at bounding box center [60, 152] width 12 height 12
click at [49, 113] on button "Previous month" at bounding box center [47, 115] width 6 height 12
click at [121, 149] on span "1" at bounding box center [121, 152] width 12 height 12
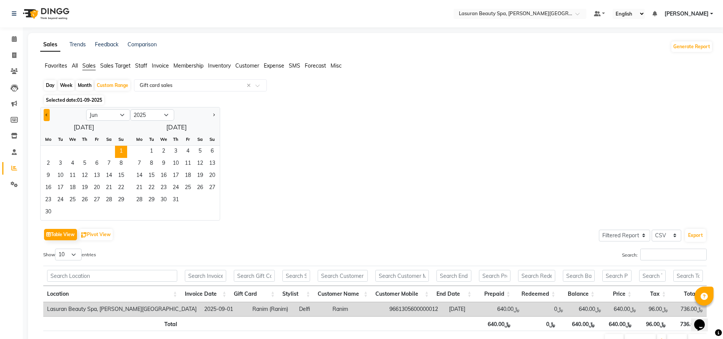
click at [44, 113] on button "Previous month" at bounding box center [47, 115] width 6 height 12
click at [85, 150] on span "1" at bounding box center [85, 152] width 12 height 12
click at [211, 115] on button "Next month" at bounding box center [214, 115] width 6 height 12
click at [213, 114] on span "Next month" at bounding box center [213, 114] width 3 height 3
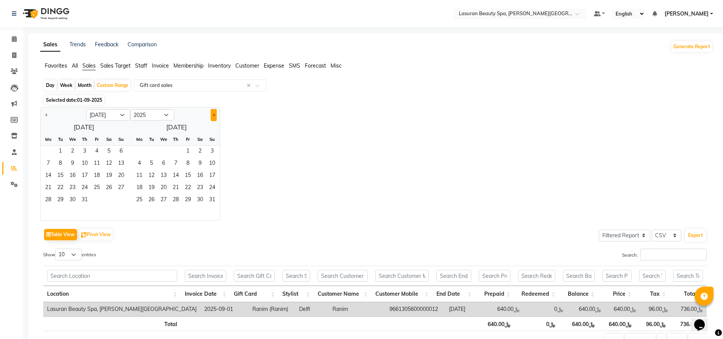
select select "8"
click at [140, 151] on span "1" at bounding box center [139, 152] width 12 height 12
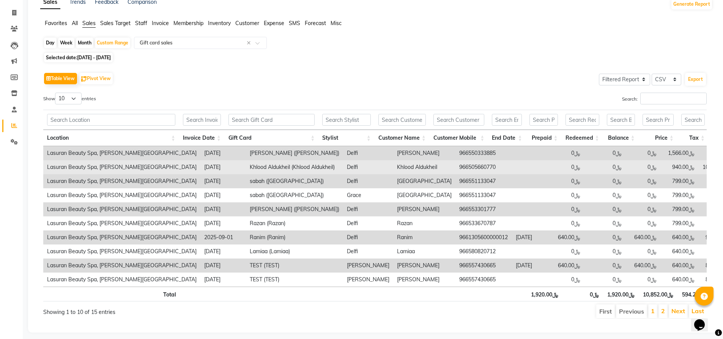
scroll to position [59, 0]
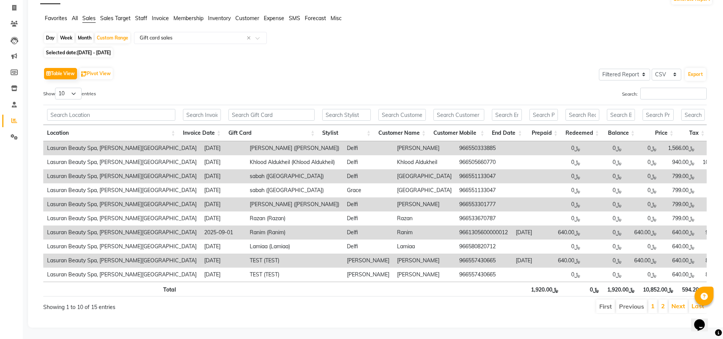
click at [82, 50] on span "01-05-2025 - 01-09-2025" at bounding box center [94, 53] width 34 height 6
select select "5"
select select "2025"
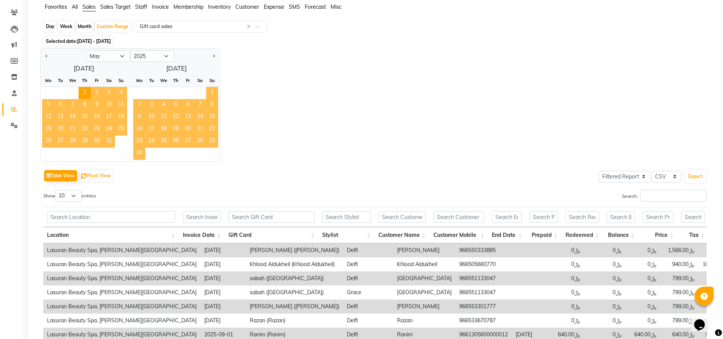
click at [206, 133] on span "22" at bounding box center [212, 129] width 12 height 12
select select "6"
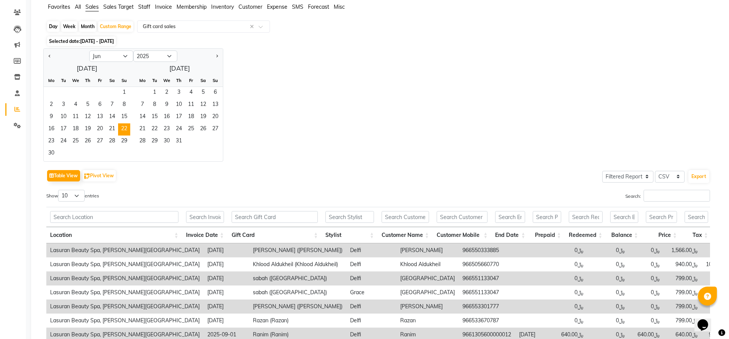
scroll to position [0, 0]
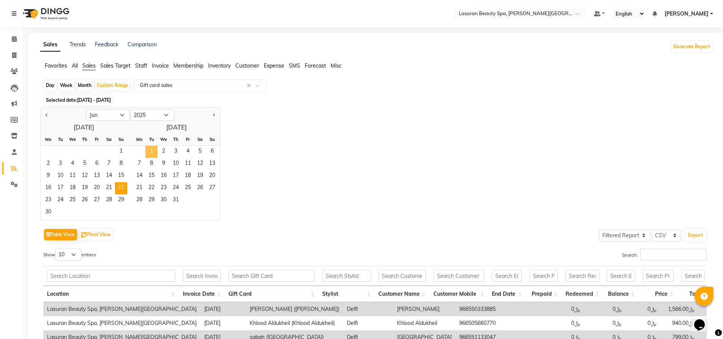
click at [152, 148] on span "1" at bounding box center [151, 152] width 12 height 12
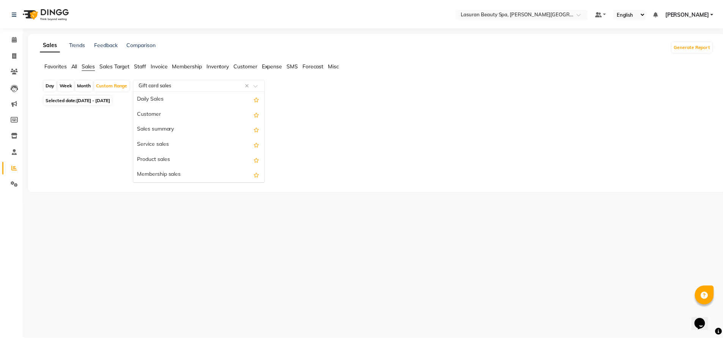
scroll to position [152, 0]
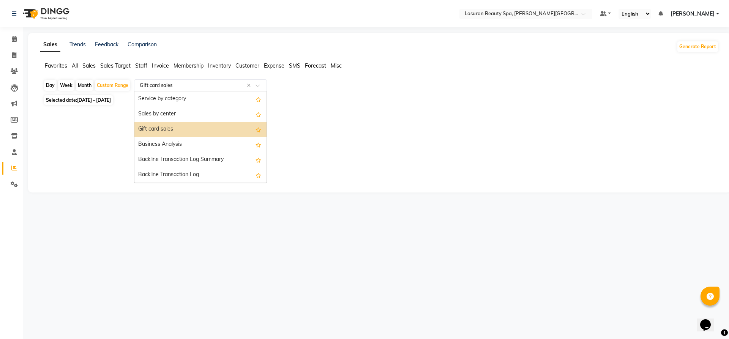
click at [186, 87] on input "text" at bounding box center [192, 86] width 109 height 8
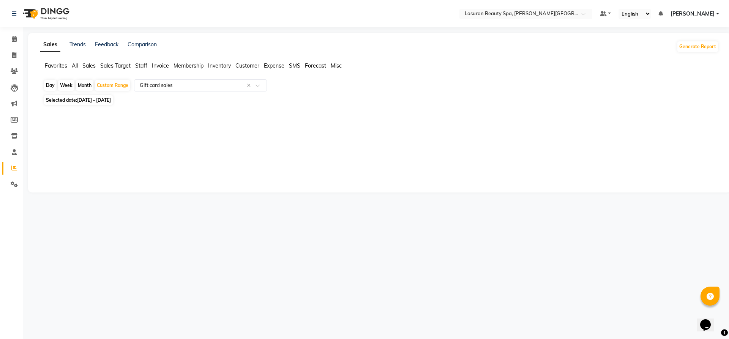
click at [111, 99] on span "22-06-2025 - 01-07-2025" at bounding box center [94, 100] width 34 height 6
select select "6"
select select "2025"
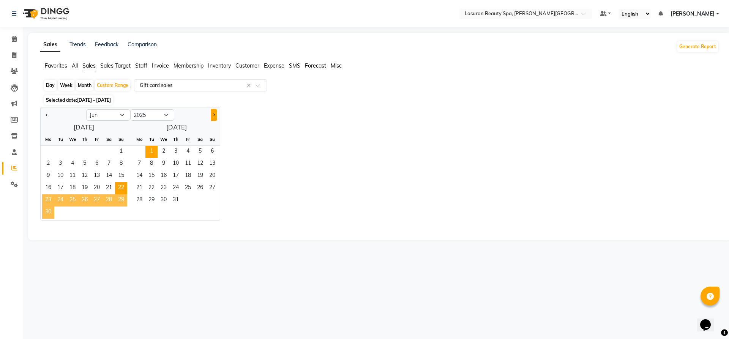
click at [213, 113] on button "Next month" at bounding box center [214, 115] width 6 height 12
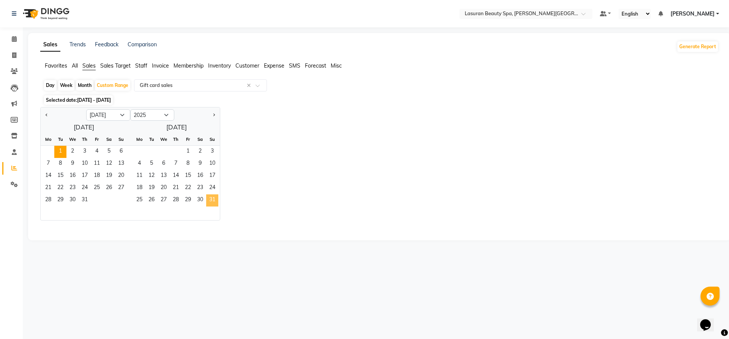
click at [214, 198] on span "31" at bounding box center [212, 200] width 12 height 12
click at [121, 203] on span "31" at bounding box center [121, 200] width 12 height 12
click at [44, 115] on button "Previous month" at bounding box center [47, 115] width 6 height 12
click at [213, 114] on span "Next month" at bounding box center [213, 114] width 3 height 3
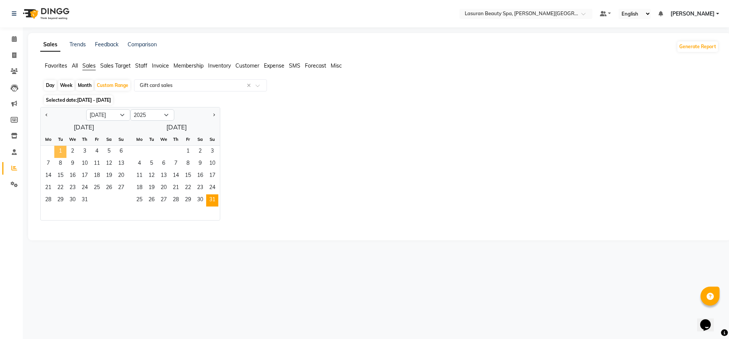
click at [61, 155] on span "1" at bounding box center [60, 152] width 12 height 12
click at [215, 113] on button "Next month" at bounding box center [214, 115] width 6 height 12
select select "8"
click at [139, 151] on span "1" at bounding box center [139, 152] width 12 height 12
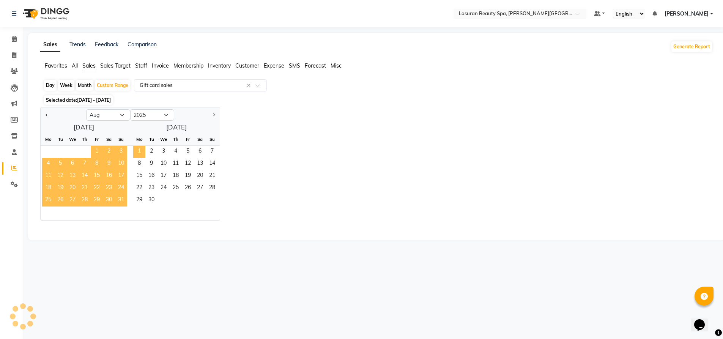
select select "filtered_report"
select select "csv"
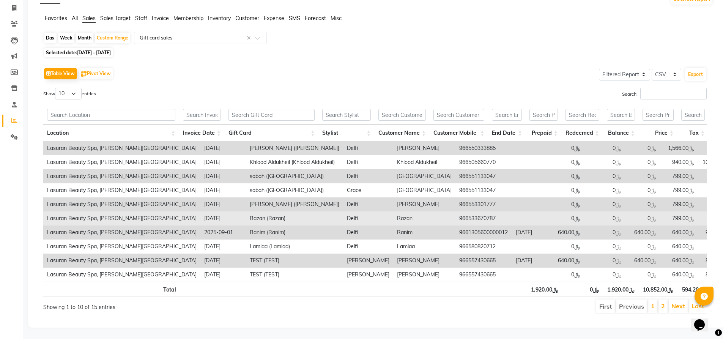
scroll to position [59, 0]
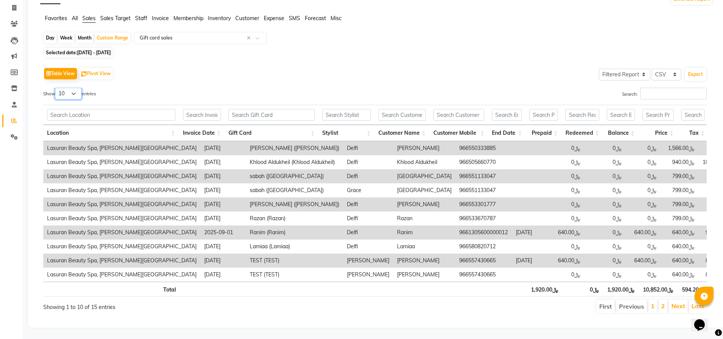
click at [66, 88] on select "10 25 50 100" at bounding box center [68, 94] width 27 height 12
click at [68, 128] on th "Location" at bounding box center [111, 133] width 136 height 16
click at [63, 88] on select "10 25 50 100" at bounding box center [68, 94] width 27 height 12
select select "100"
click at [56, 88] on select "10 25 50 100" at bounding box center [68, 94] width 27 height 12
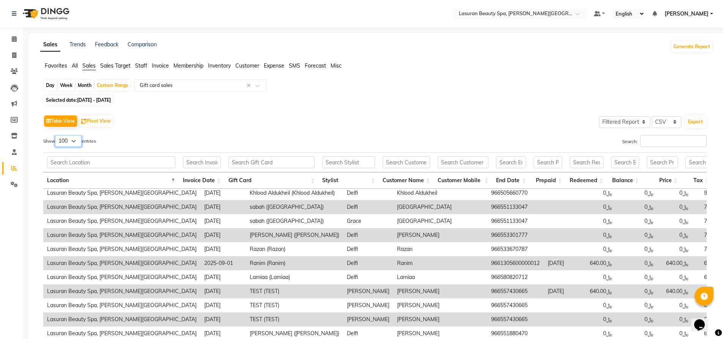
scroll to position [0, 0]
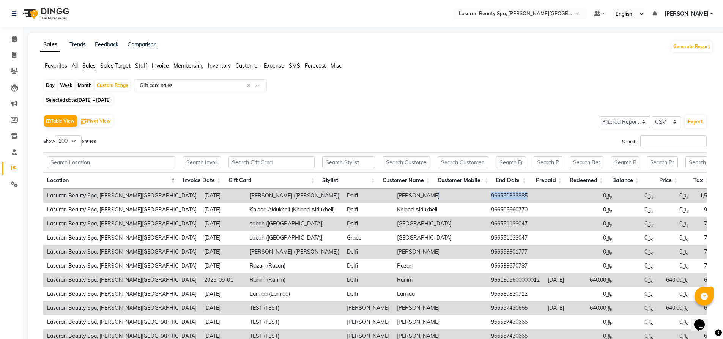
drag, startPoint x: 476, startPoint y: 194, endPoint x: 428, endPoint y: 189, distance: 48.0
click at [428, 190] on tr "Lasuran Beauty Spa, King Abdullah Financial District 2025-08-02 hend ibrahim (h…" at bounding box center [419, 196] width 752 height 14
click at [14, 152] on icon at bounding box center [14, 152] width 5 height 6
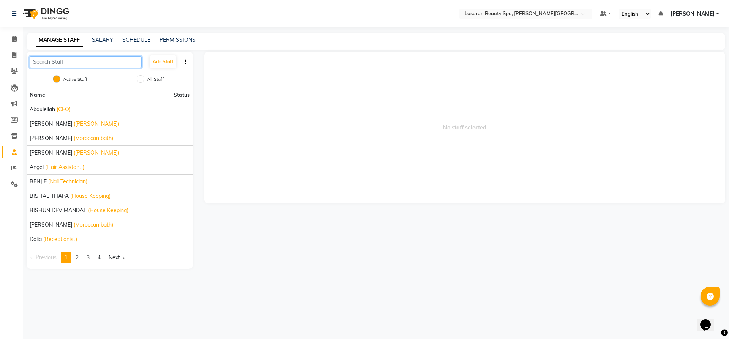
click at [95, 62] on input "text" at bounding box center [86, 62] width 112 height 12
click at [12, 168] on icon at bounding box center [14, 168] width 6 height 6
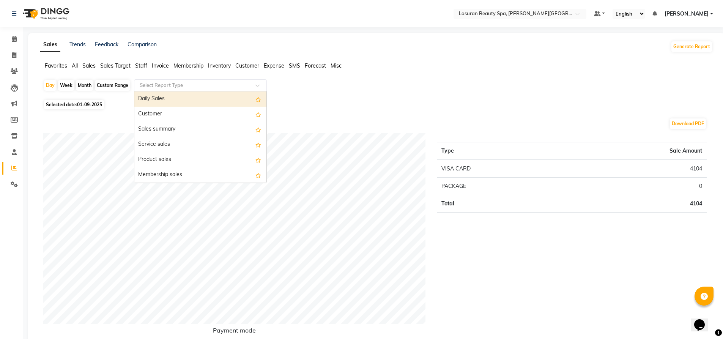
click at [174, 87] on input "text" at bounding box center [192, 86] width 109 height 8
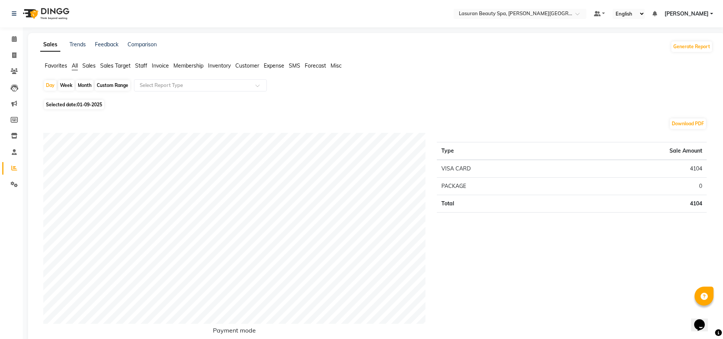
click at [93, 66] on span "Sales" at bounding box center [88, 65] width 13 height 7
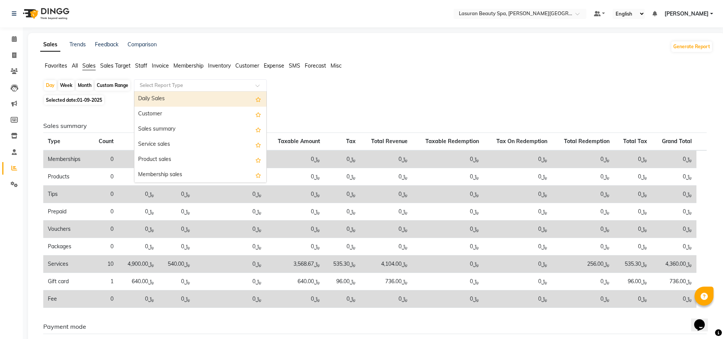
click at [173, 85] on input "text" at bounding box center [192, 86] width 109 height 8
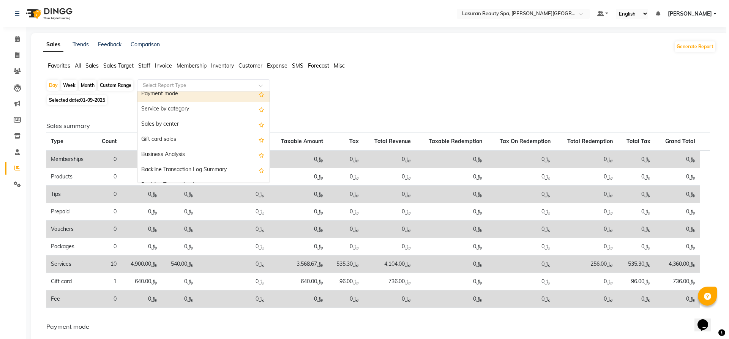
scroll to position [152, 0]
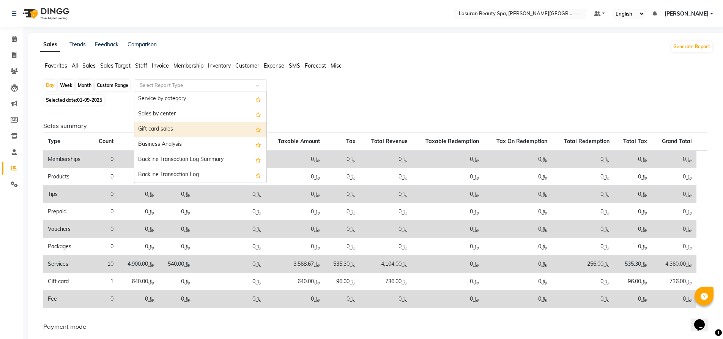
click at [204, 131] on div "Gift card sales" at bounding box center [200, 129] width 132 height 15
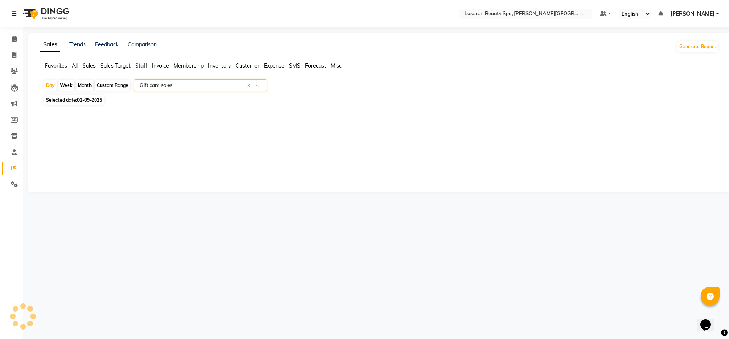
select select "filtered_report"
select select "csv"
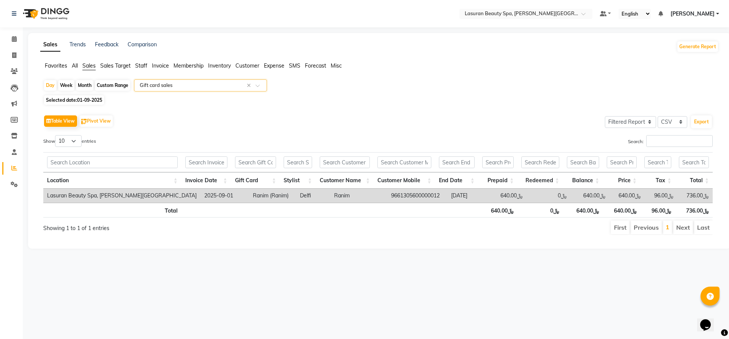
click at [80, 101] on span "01-09-2025" at bounding box center [89, 100] width 25 height 6
select select "9"
select select "2025"
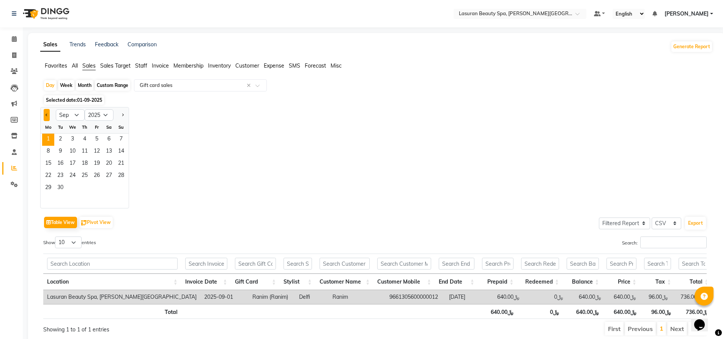
click at [47, 112] on button "Previous month" at bounding box center [47, 115] width 6 height 12
click at [46, 113] on button "Previous month" at bounding box center [47, 115] width 6 height 12
select select "7"
click at [62, 137] on span "1" at bounding box center [60, 140] width 12 height 12
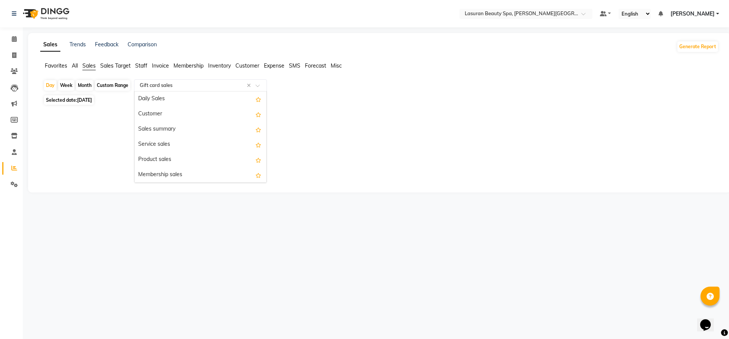
click at [177, 89] on div "Select Report Type × Gift card sales ×" at bounding box center [200, 85] width 133 height 12
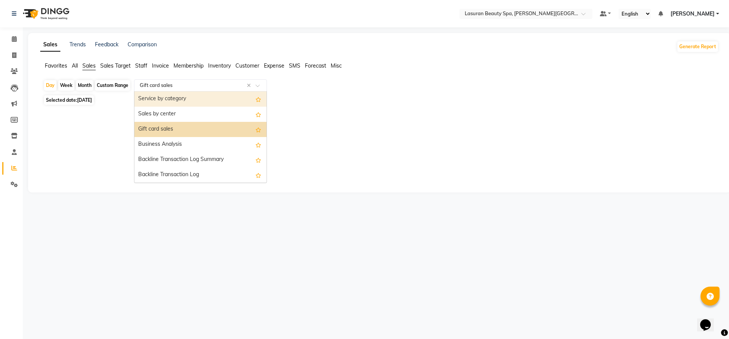
click at [114, 84] on div "Custom Range" at bounding box center [112, 85] width 35 height 11
select select "7"
select select "2025"
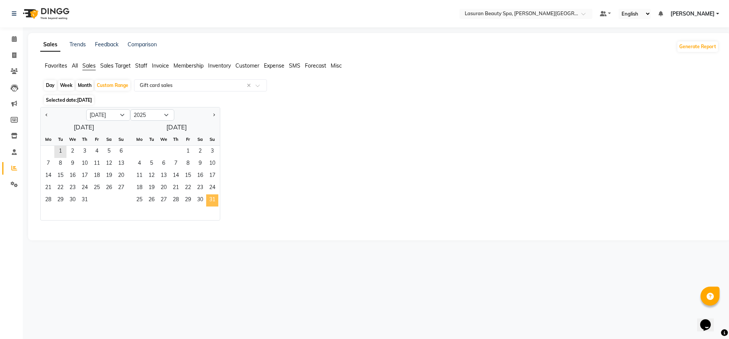
click at [216, 200] on span "31" at bounding box center [212, 200] width 12 height 12
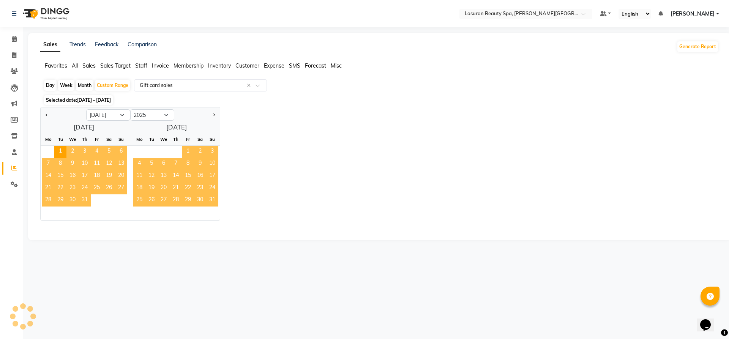
select select "filtered_report"
select select "csv"
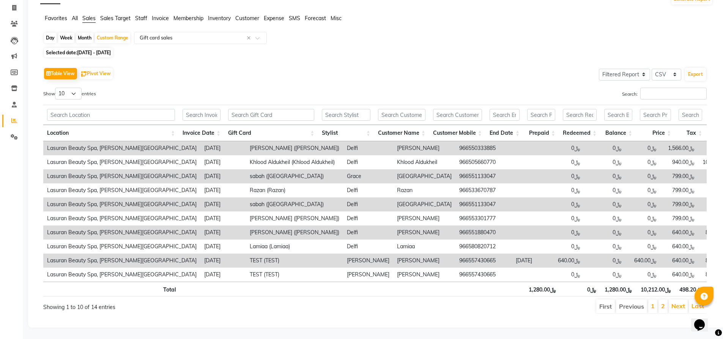
scroll to position [59, 0]
click at [76, 88] on select "10 25 50 100" at bounding box center [68, 94] width 27 height 12
select select "100"
click at [56, 88] on select "10 25 50 100" at bounding box center [68, 94] width 27 height 12
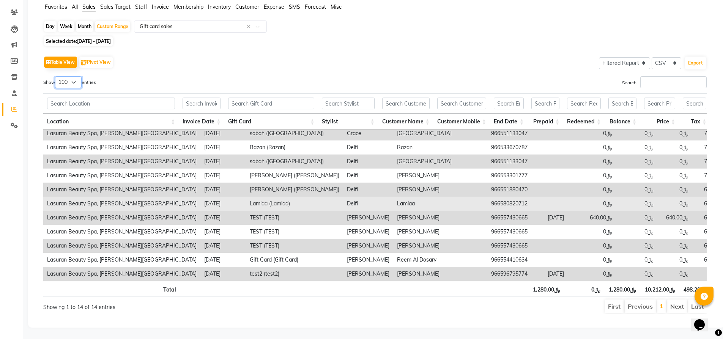
scroll to position [0, 0]
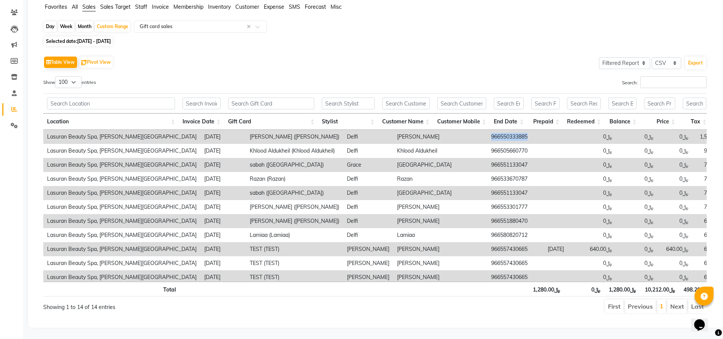
drag, startPoint x: 475, startPoint y: 135, endPoint x: 435, endPoint y: 137, distance: 40.6
click at [487, 137] on td "966550333885" at bounding box center [515, 137] width 57 height 14
